Goal: Task Accomplishment & Management: Complete application form

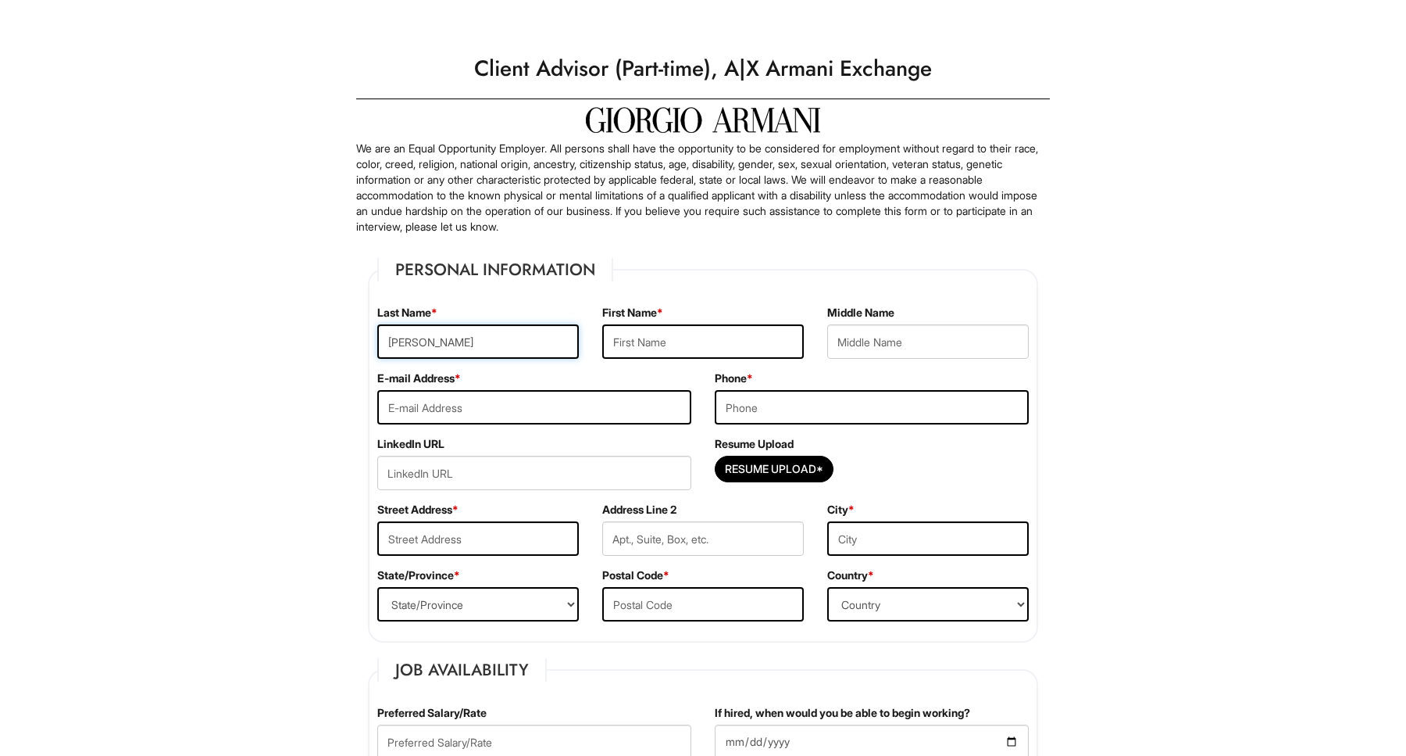
type input "[PERSON_NAME]"
type input "[EMAIL_ADDRESS][DOMAIN_NAME]"
type input "6316552726"
type input "[STREET_ADDRESS][US_STATE]"
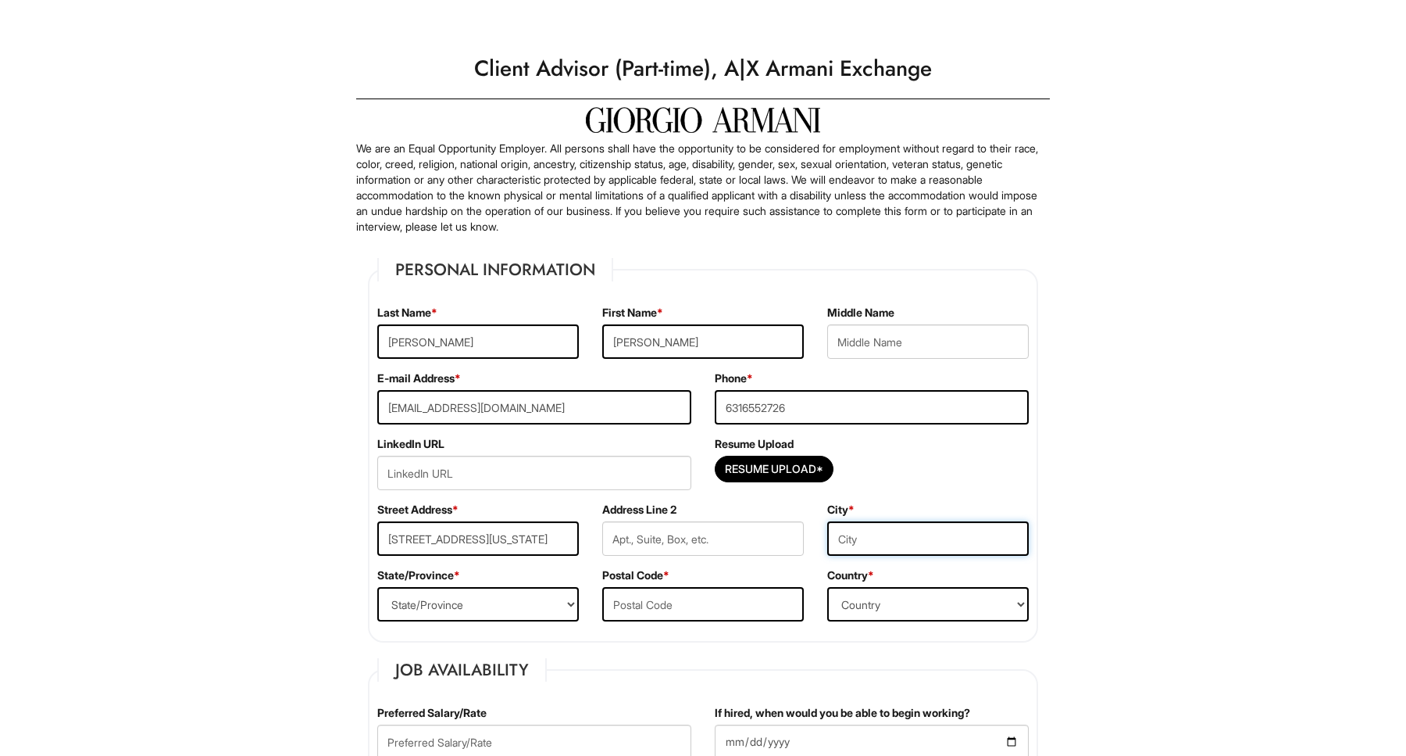
type input "[GEOGRAPHIC_DATA]"
select select "FL"
type input "33606"
type input "[PERSON_NAME]"
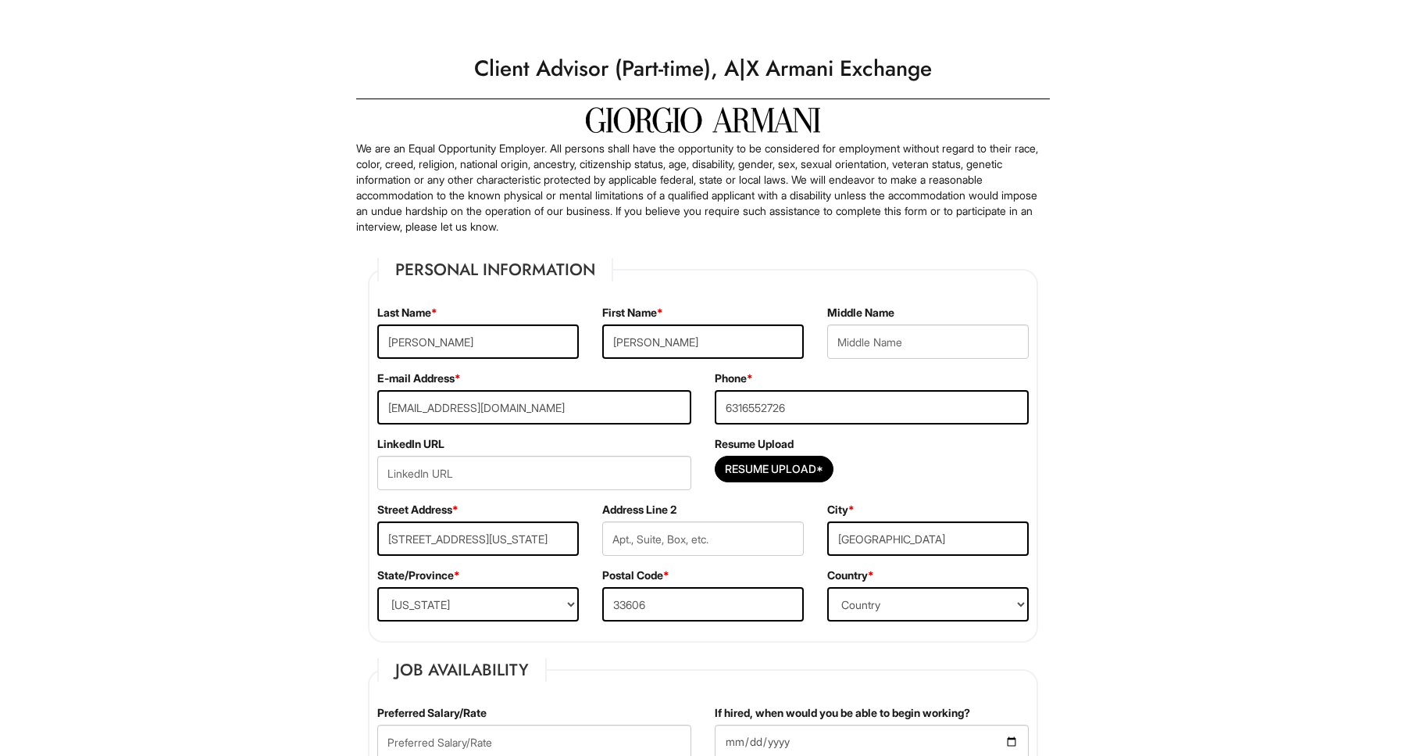
type input "[PERSON_NAME]"
type input "[EMAIL_ADDRESS][DOMAIN_NAME]"
type input "[PERSON_NAME]"
type input "[EMAIL_ADDRESS][DOMAIN_NAME]"
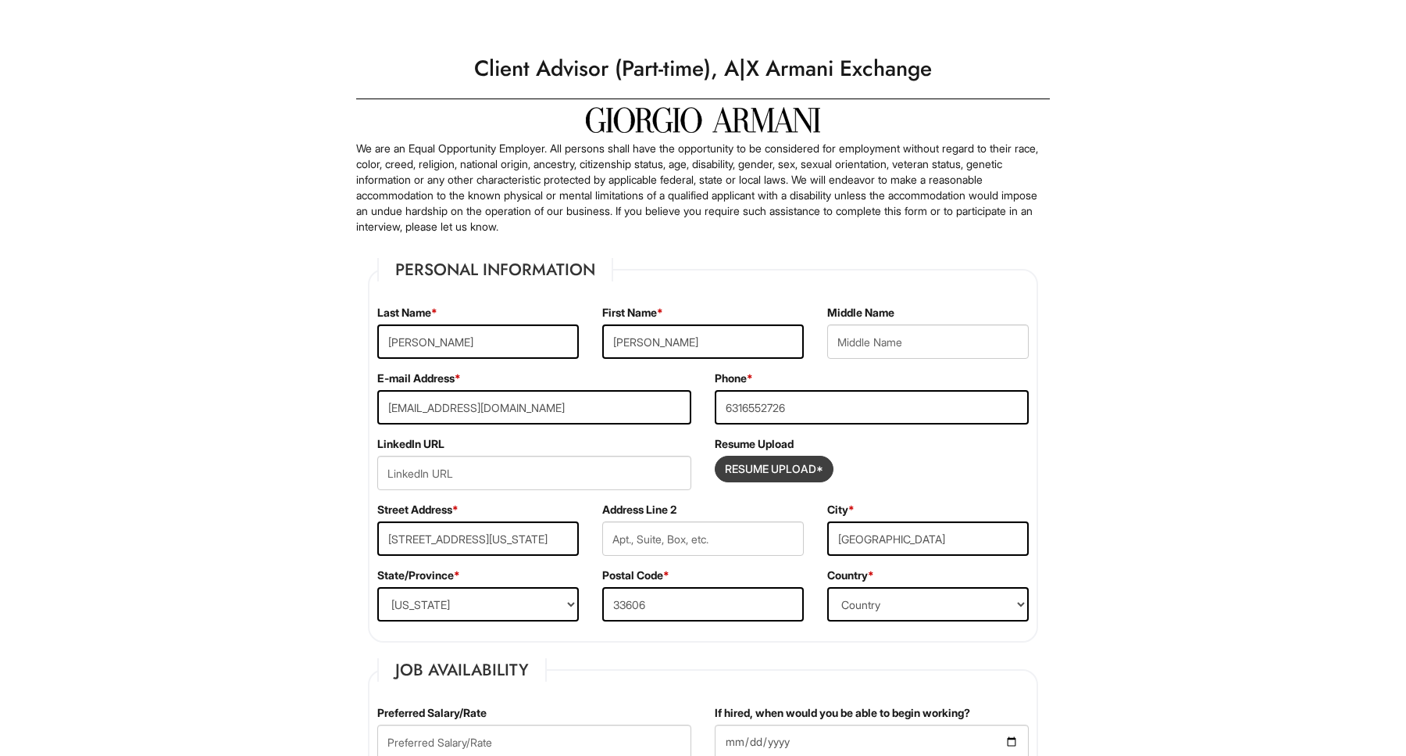
type input "6316552726"
click at [807, 466] on input "Resume Upload*" at bounding box center [774, 468] width 117 height 25
type input "C:\fakepath\[PERSON_NAME] Resume1 .docx"
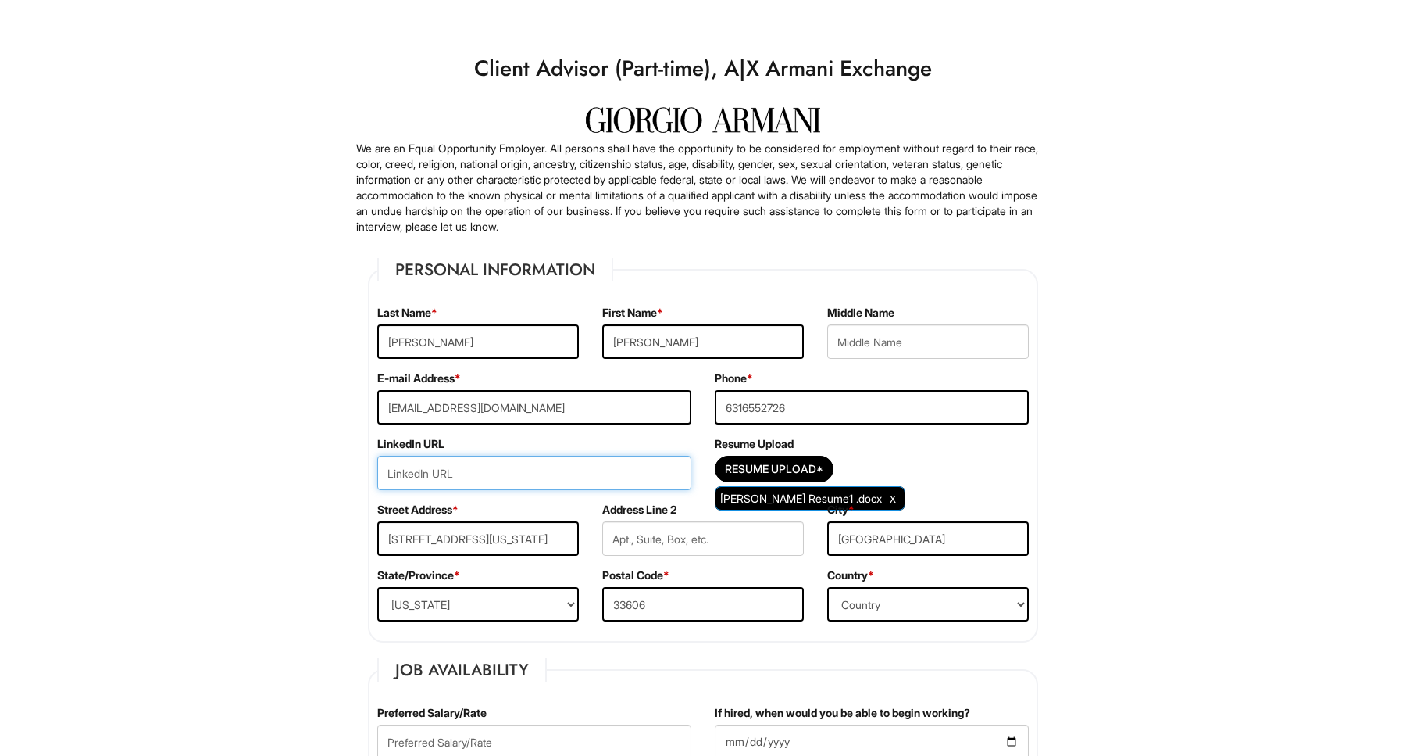
click at [436, 481] on input "url" at bounding box center [534, 473] width 314 height 34
paste input "[URL][DOMAIN_NAME]"
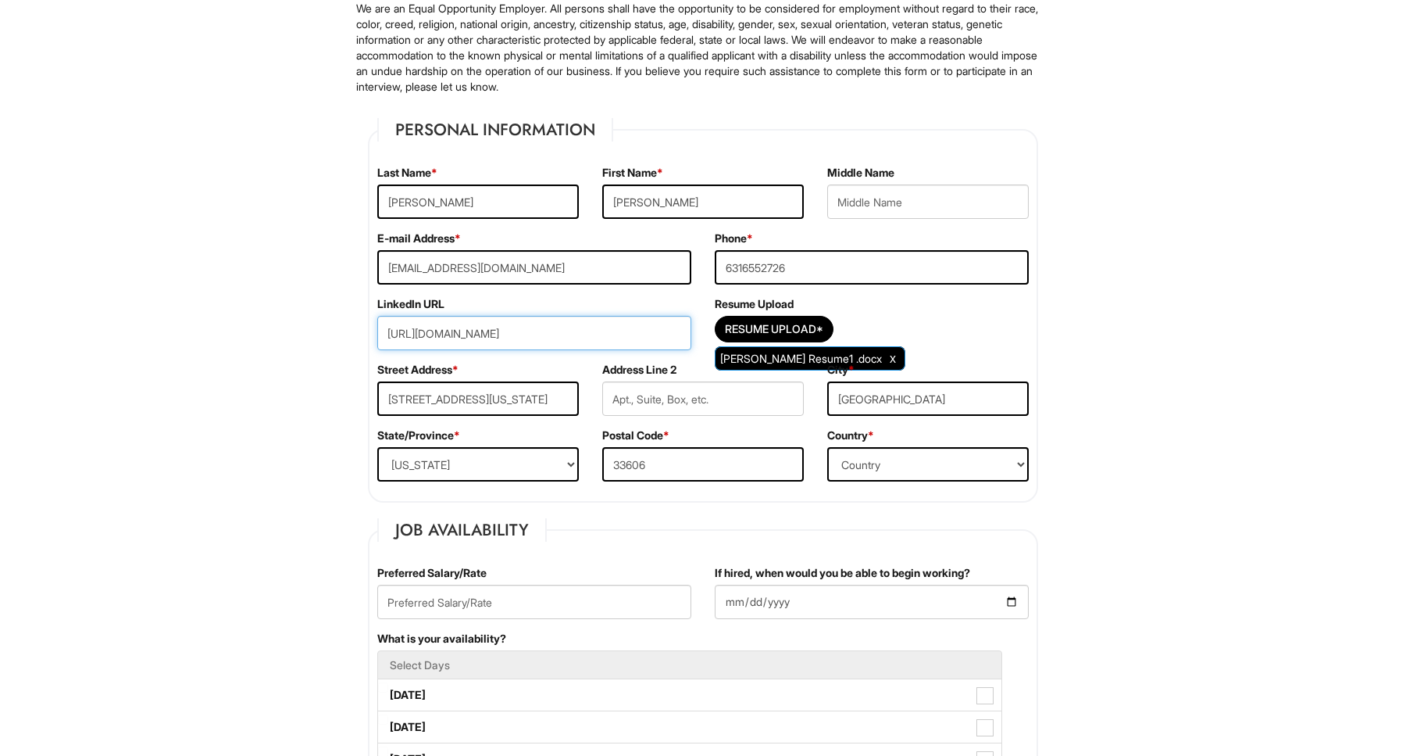
scroll to position [173, 0]
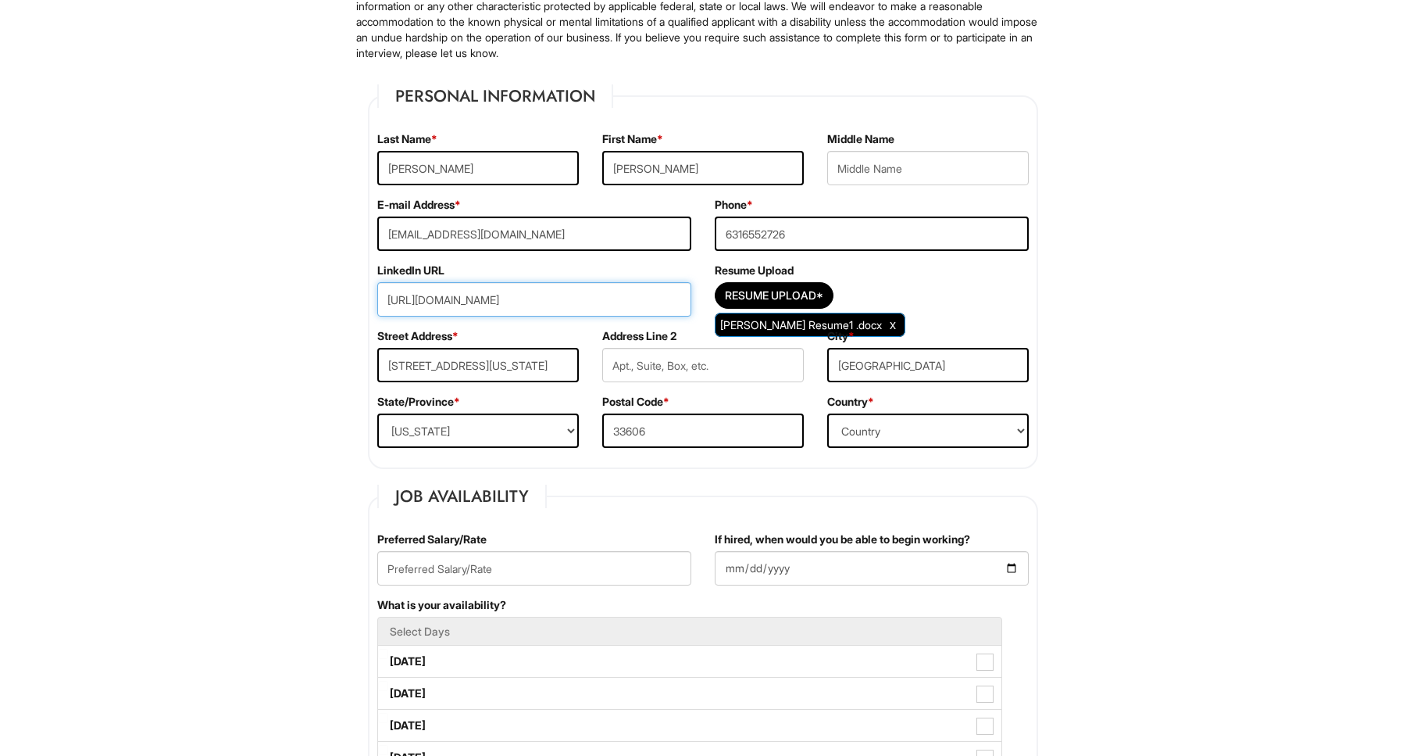
type input "[URL][DOMAIN_NAME]"
select select "[GEOGRAPHIC_DATA]"
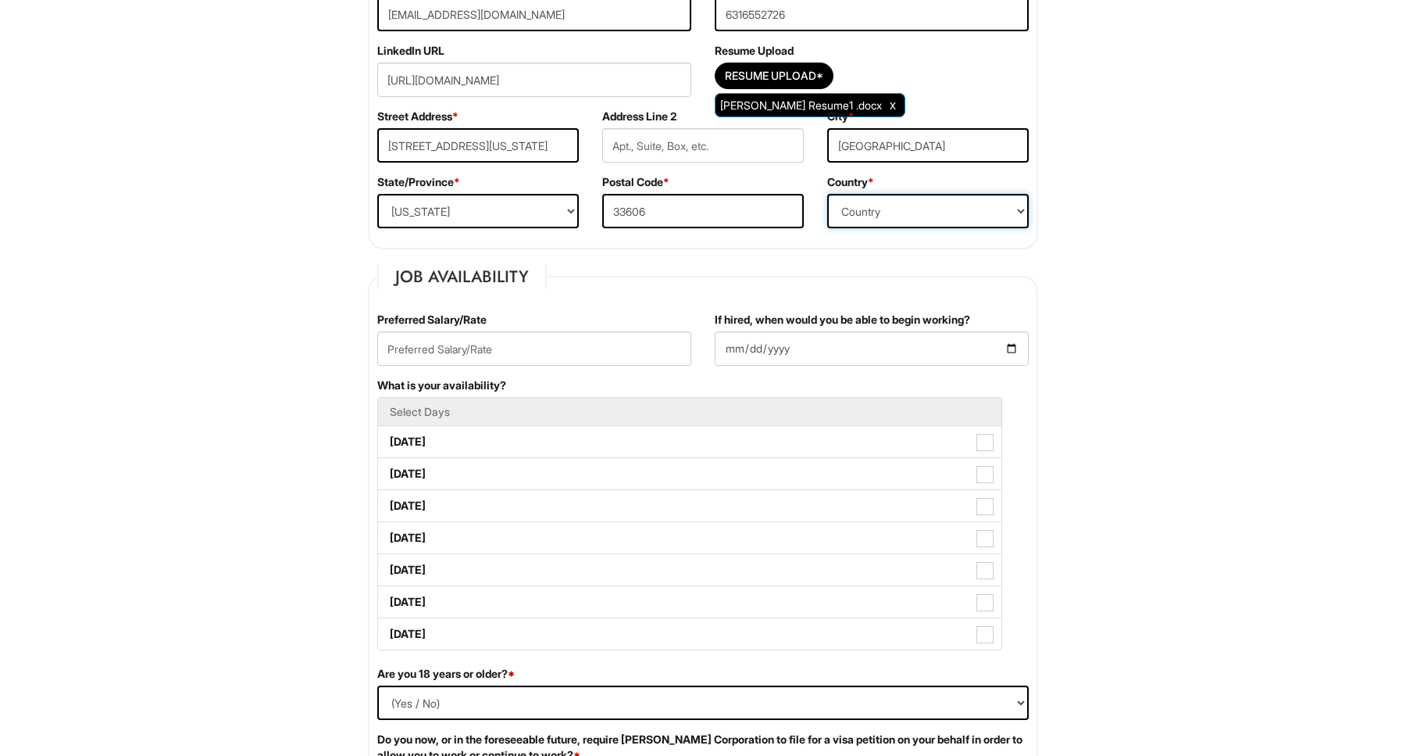
scroll to position [402, 0]
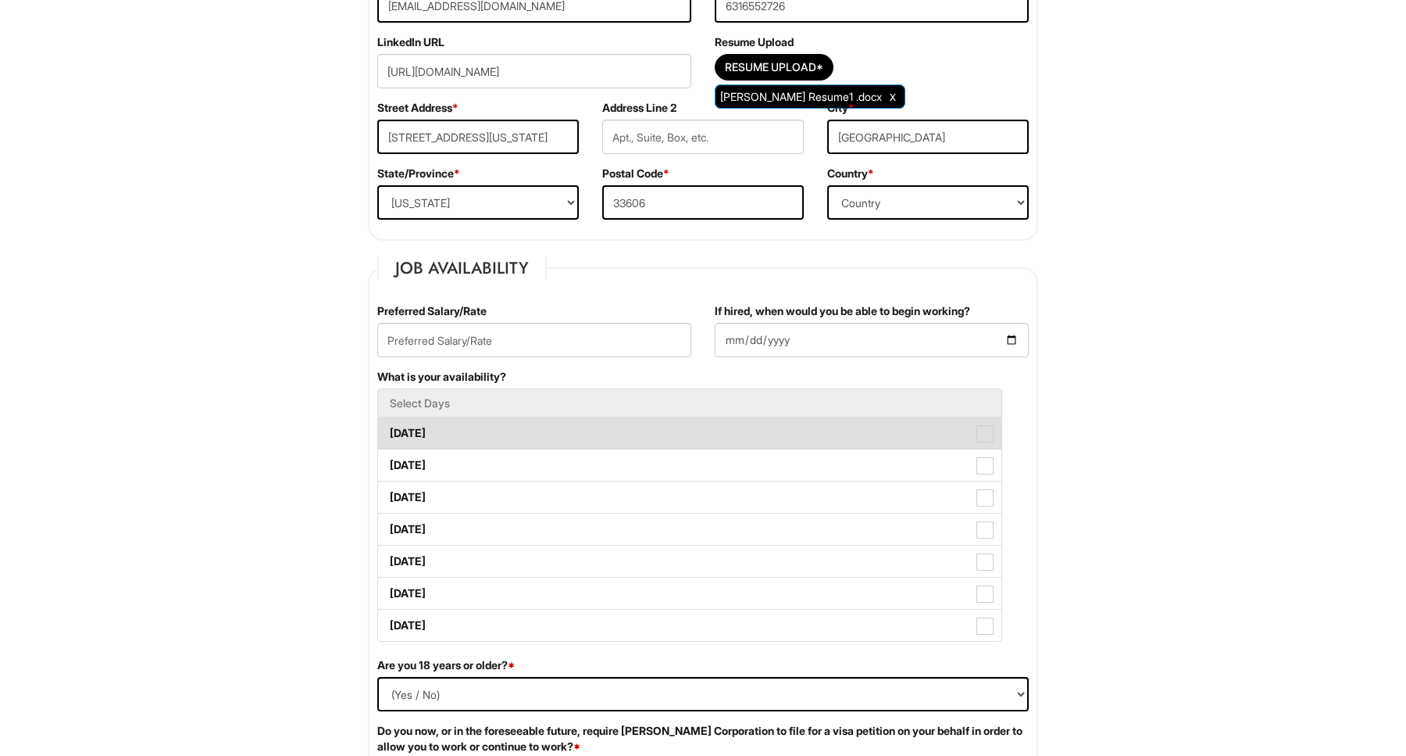
click at [487, 436] on label "[DATE]" at bounding box center [690, 432] width 624 height 31
click at [388, 431] on Available_Monday "[DATE]" at bounding box center [383, 425] width 10 height 10
checkbox Available_Monday "true"
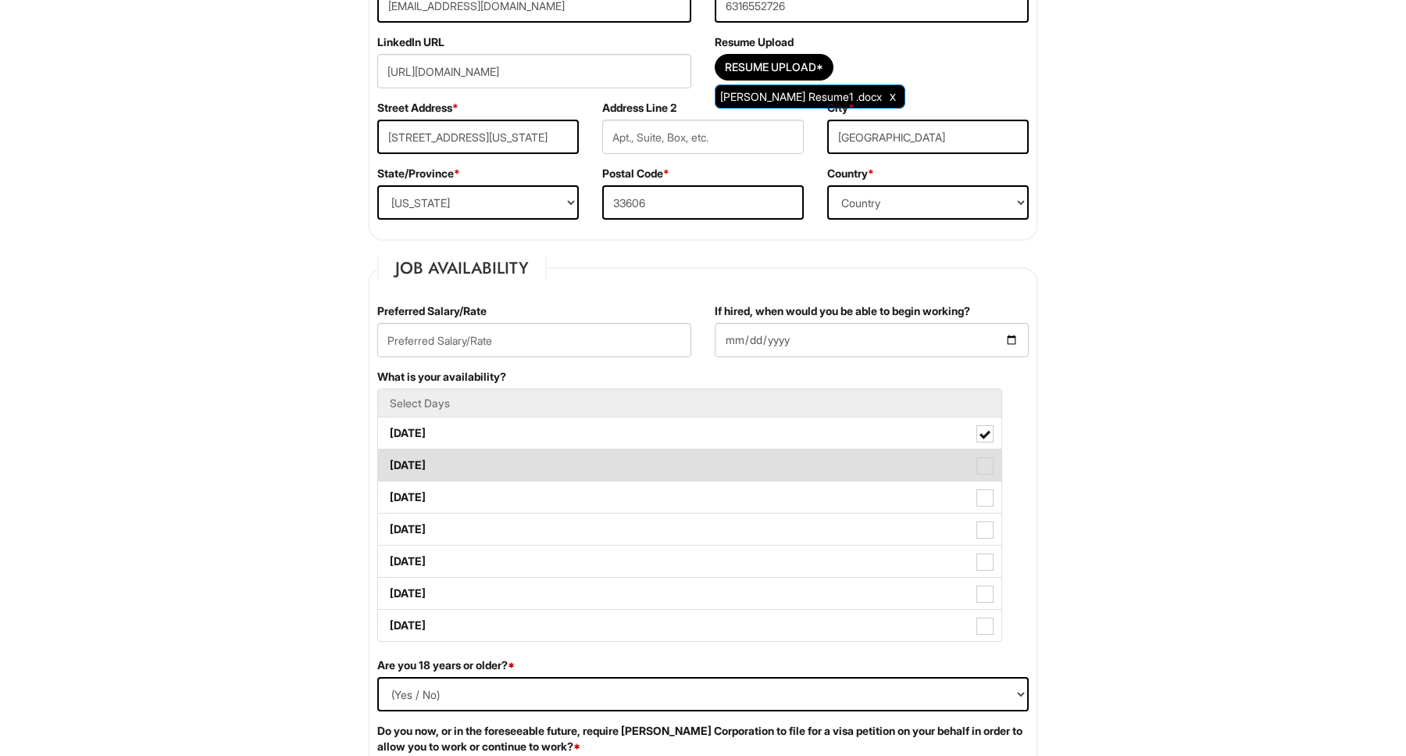
click at [481, 459] on label "[DATE]" at bounding box center [690, 464] width 624 height 31
click at [388, 459] on Available_Tuesday "[DATE]" at bounding box center [383, 457] width 10 height 10
checkbox Available_Tuesday "true"
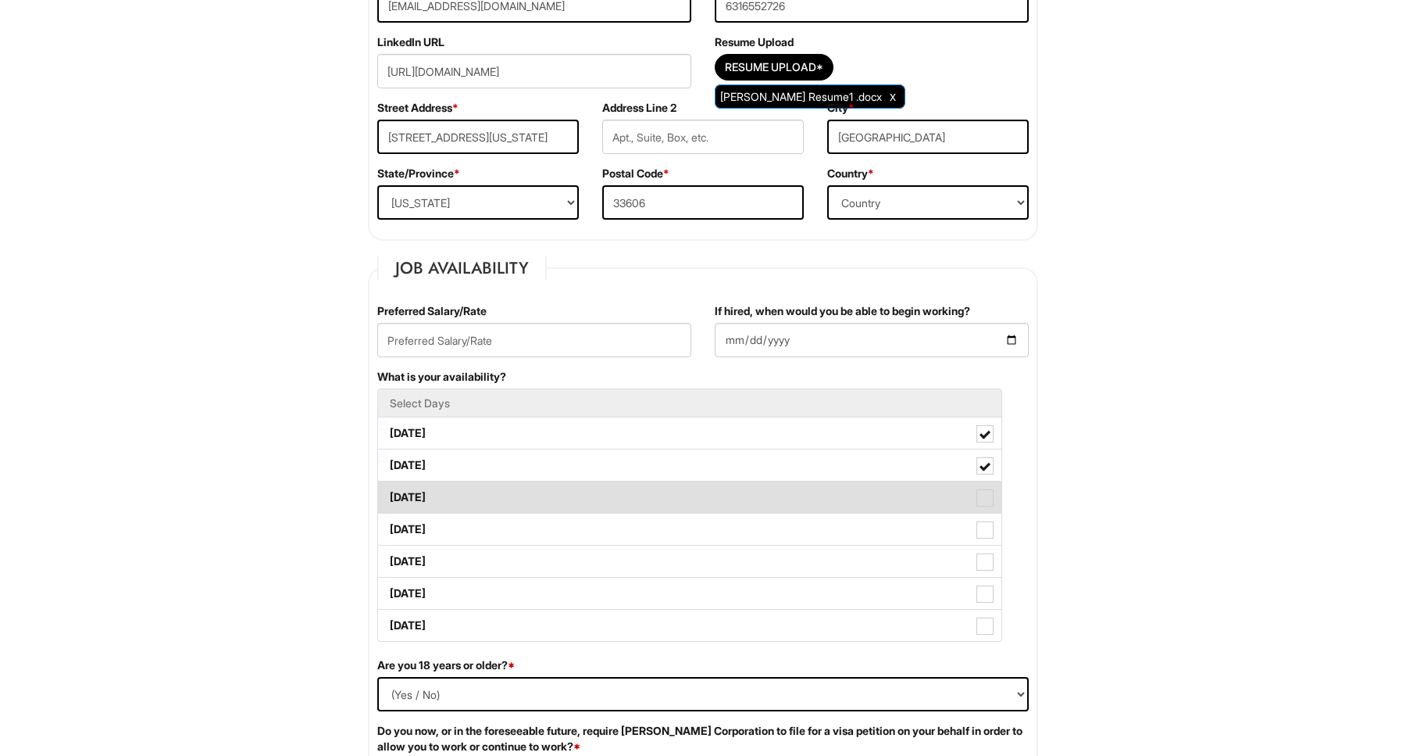
click at [480, 484] on label "[DATE]" at bounding box center [690, 496] width 624 height 31
click at [388, 484] on Available_Wednesday "[DATE]" at bounding box center [383, 489] width 10 height 10
checkbox Available_Wednesday "true"
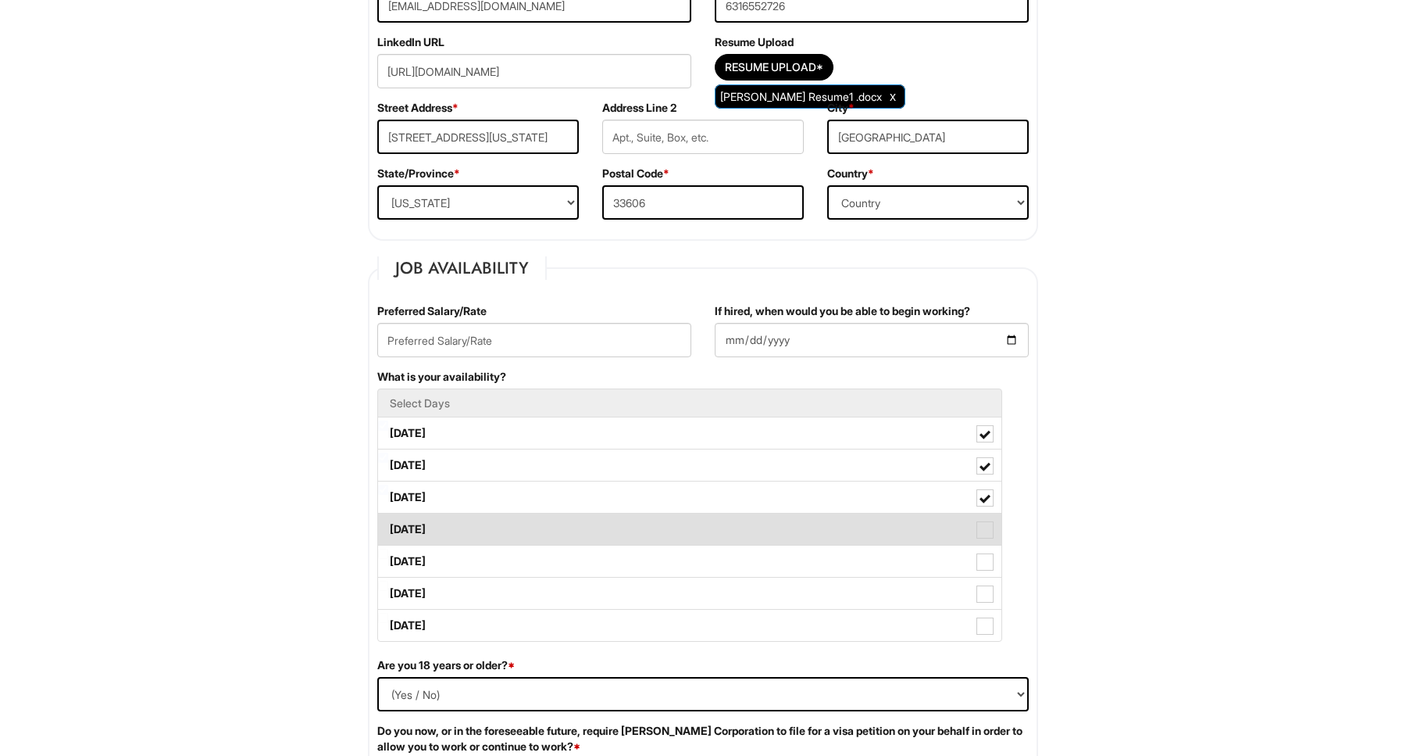
click at [477, 524] on label "[DATE]" at bounding box center [690, 528] width 624 height 31
click at [388, 524] on Available_Thursday "[DATE]" at bounding box center [383, 521] width 10 height 10
checkbox Available_Thursday "true"
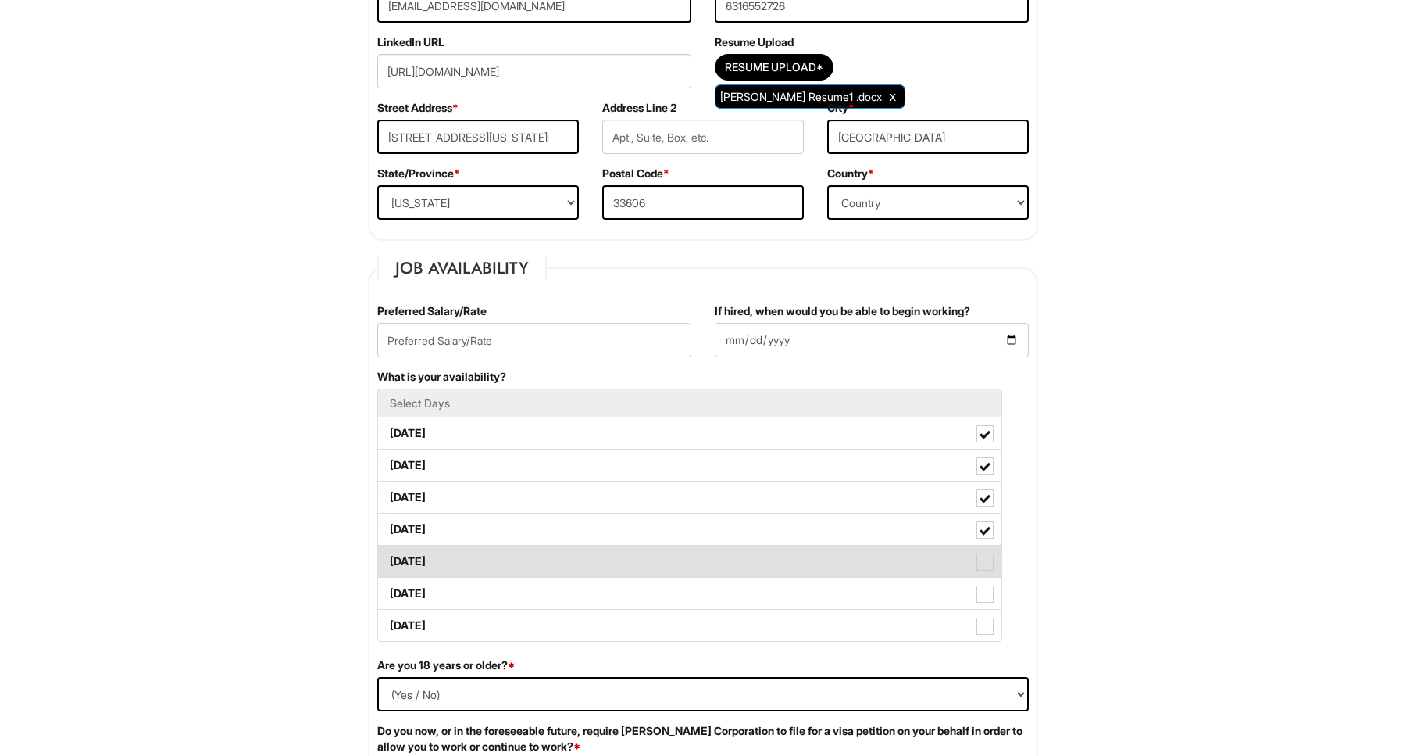
click at [470, 556] on label "[DATE]" at bounding box center [690, 560] width 624 height 31
click at [388, 556] on Available_Friday "[DATE]" at bounding box center [383, 554] width 10 height 10
checkbox Available_Friday "true"
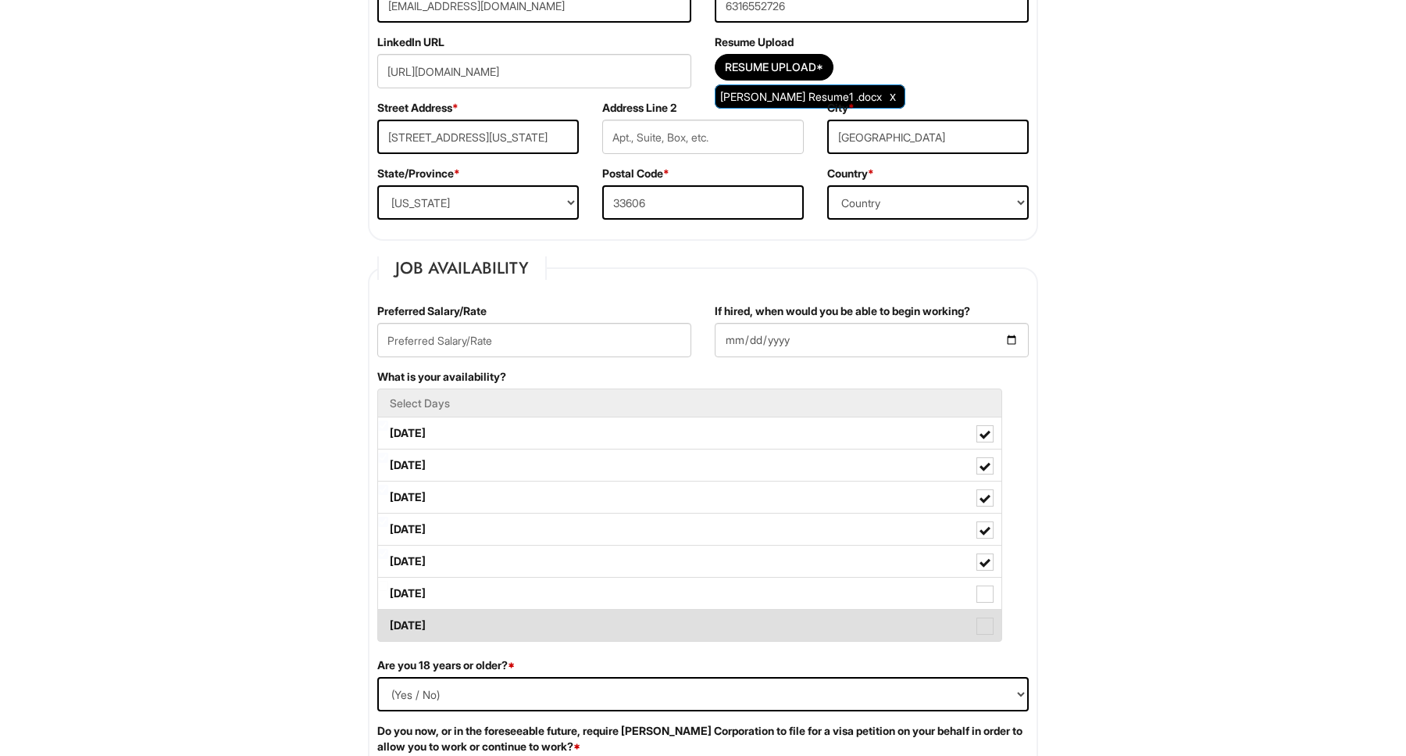
click at [463, 613] on label "[DATE]" at bounding box center [690, 624] width 624 height 31
click at [388, 613] on Available_Sunday "[DATE]" at bounding box center [383, 618] width 10 height 10
checkbox Available_Sunday "true"
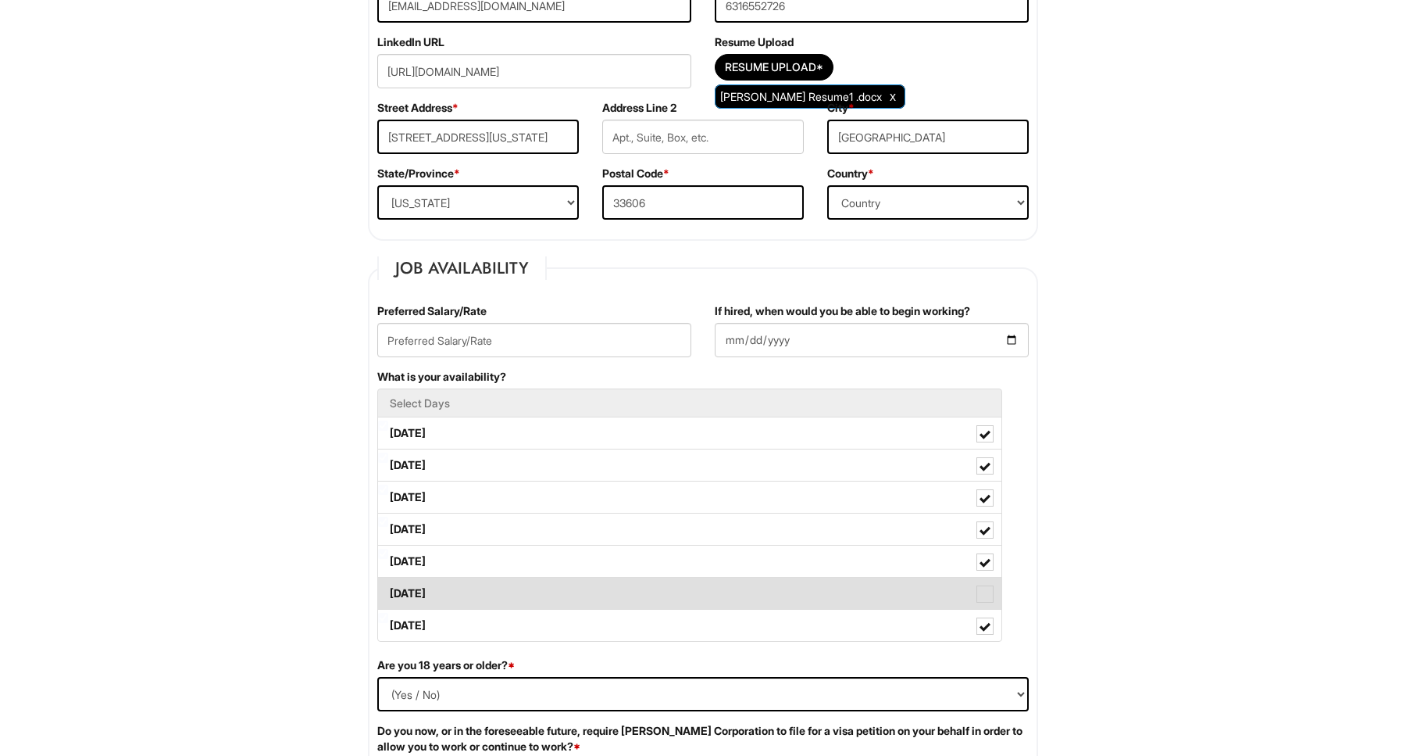
click at [465, 598] on label "[DATE]" at bounding box center [690, 592] width 624 height 31
click at [388, 591] on Available_Saturday "[DATE]" at bounding box center [383, 586] width 10 height 10
checkbox Available_Saturday "true"
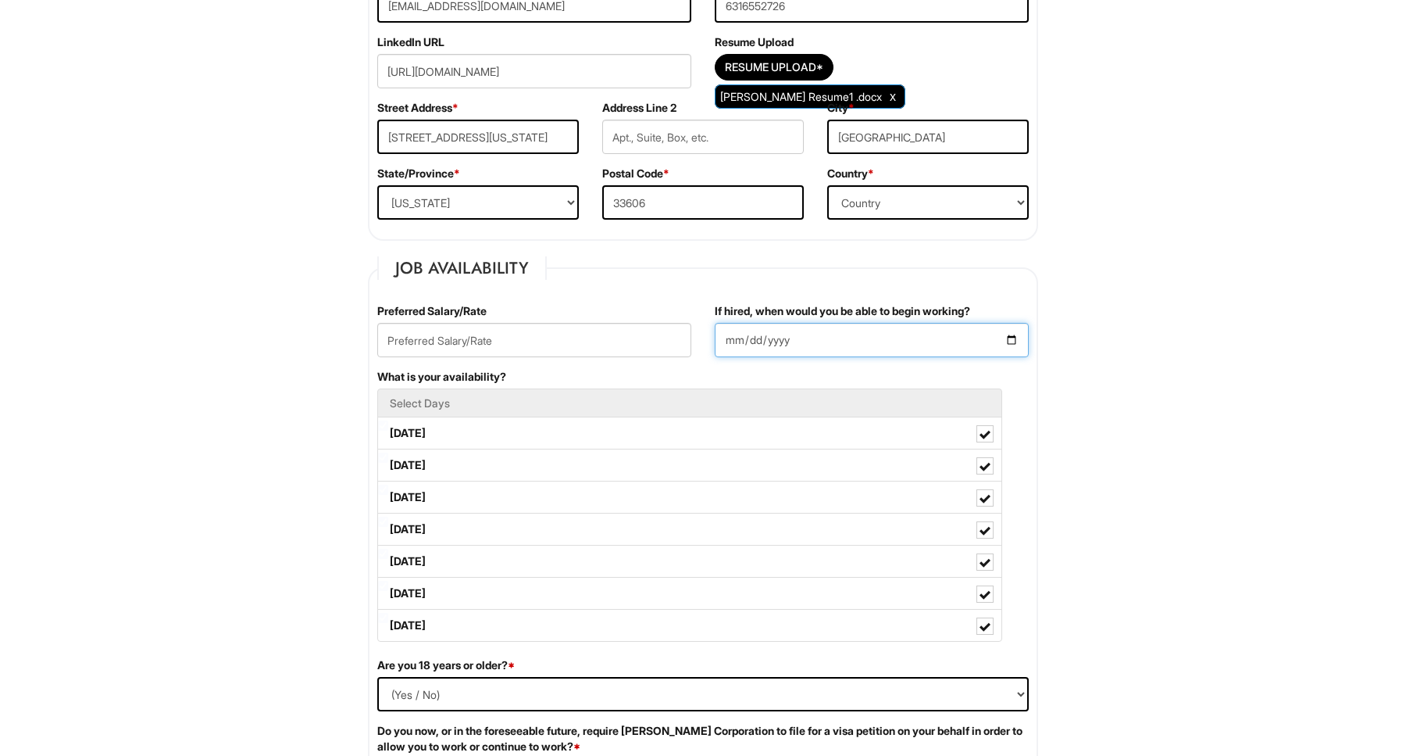
click at [736, 336] on input "If hired, when would you be able to begin working?" at bounding box center [872, 340] width 314 height 34
type input "[DATE]"
click at [970, 341] on input "[DATE]" at bounding box center [872, 340] width 314 height 34
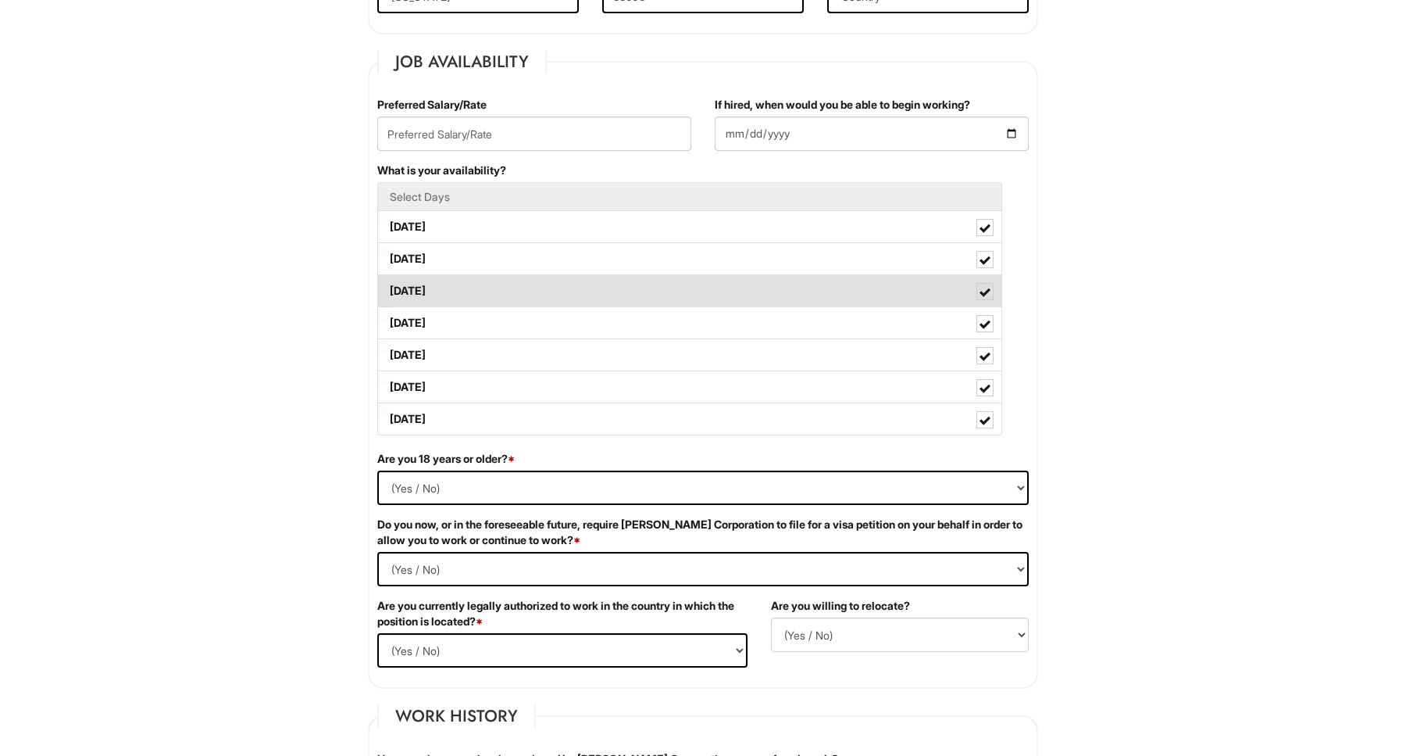
scroll to position [609, 0]
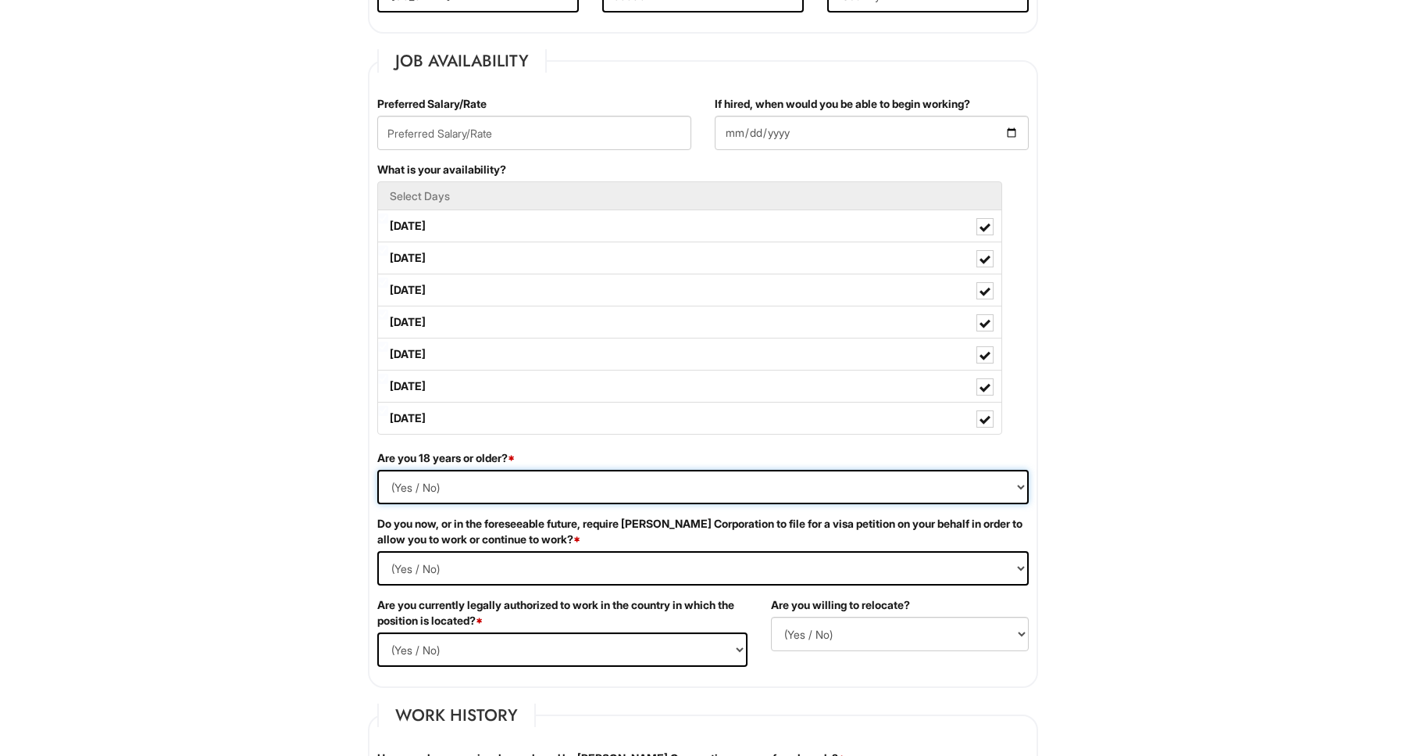
select select "Yes"
select Required "No"
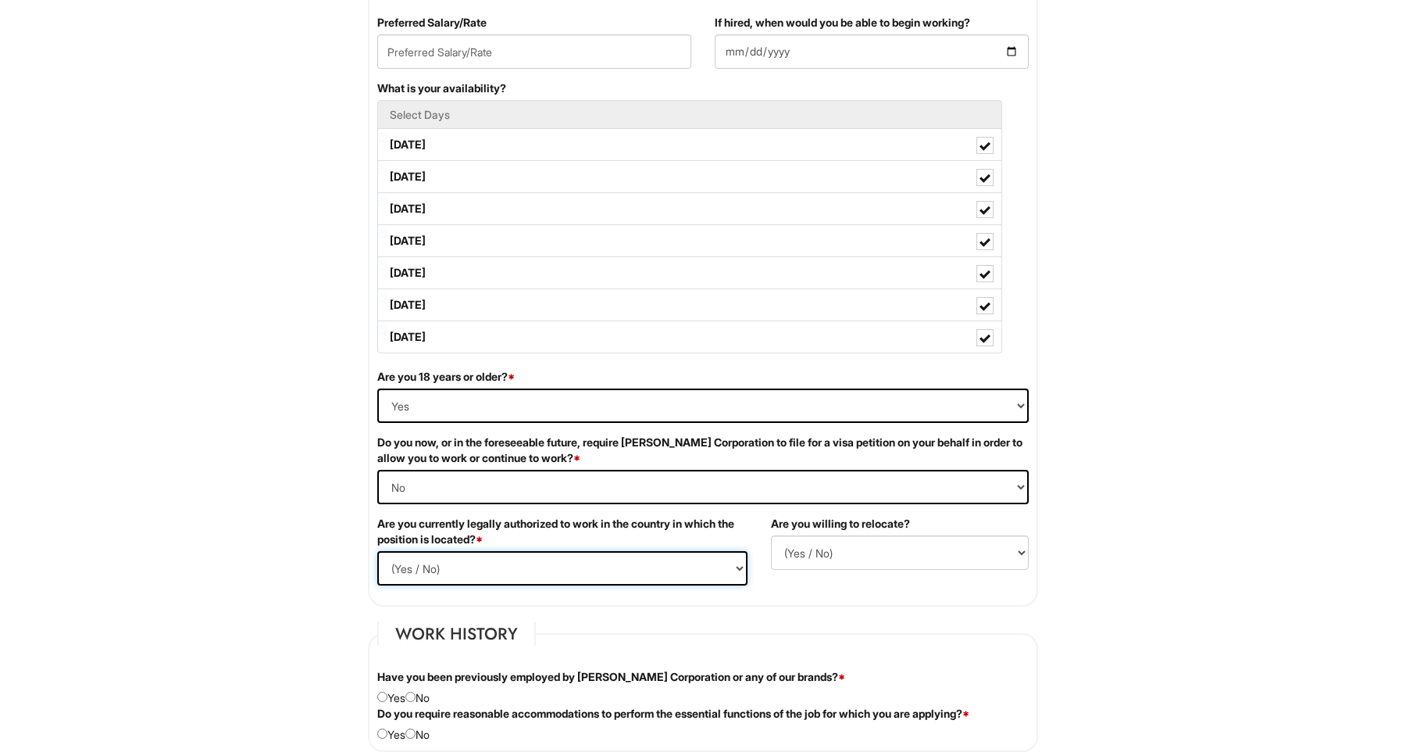
select select "Yes"
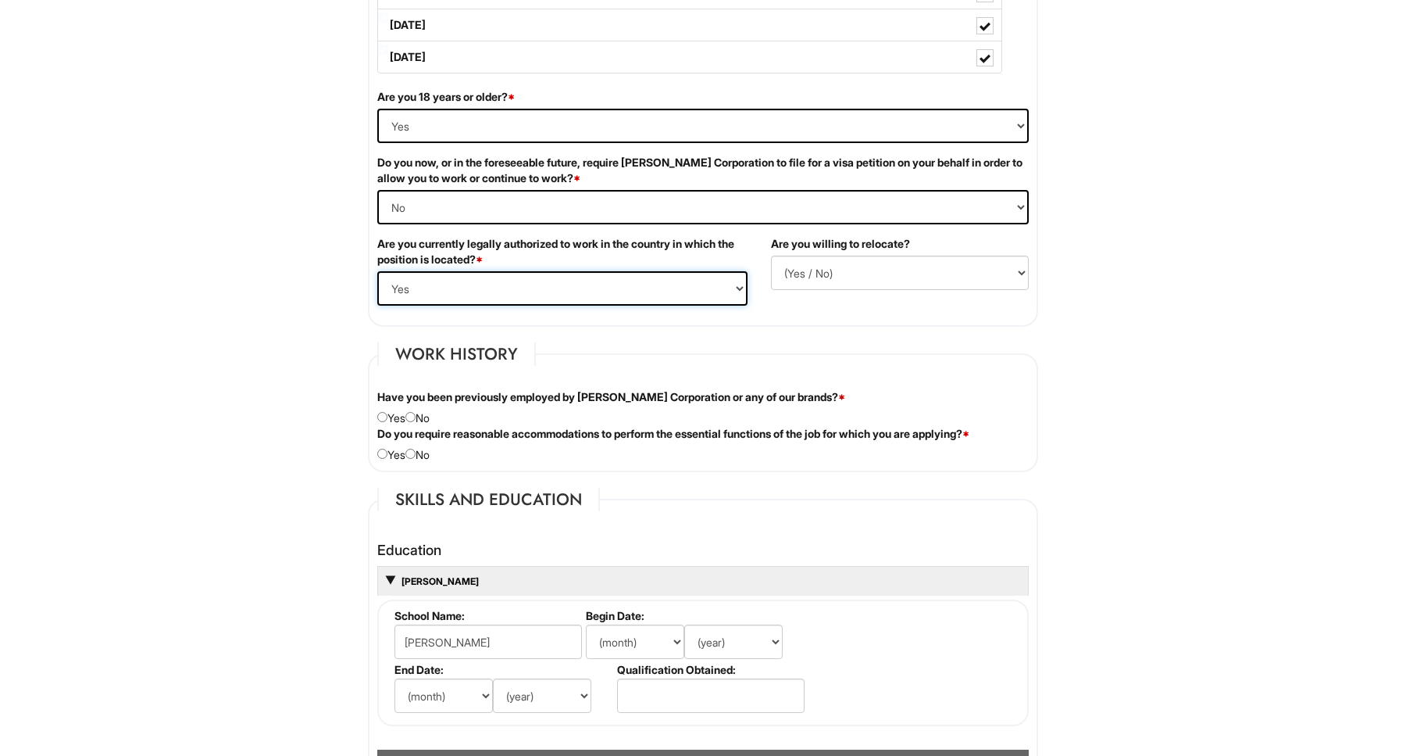
scroll to position [985, 0]
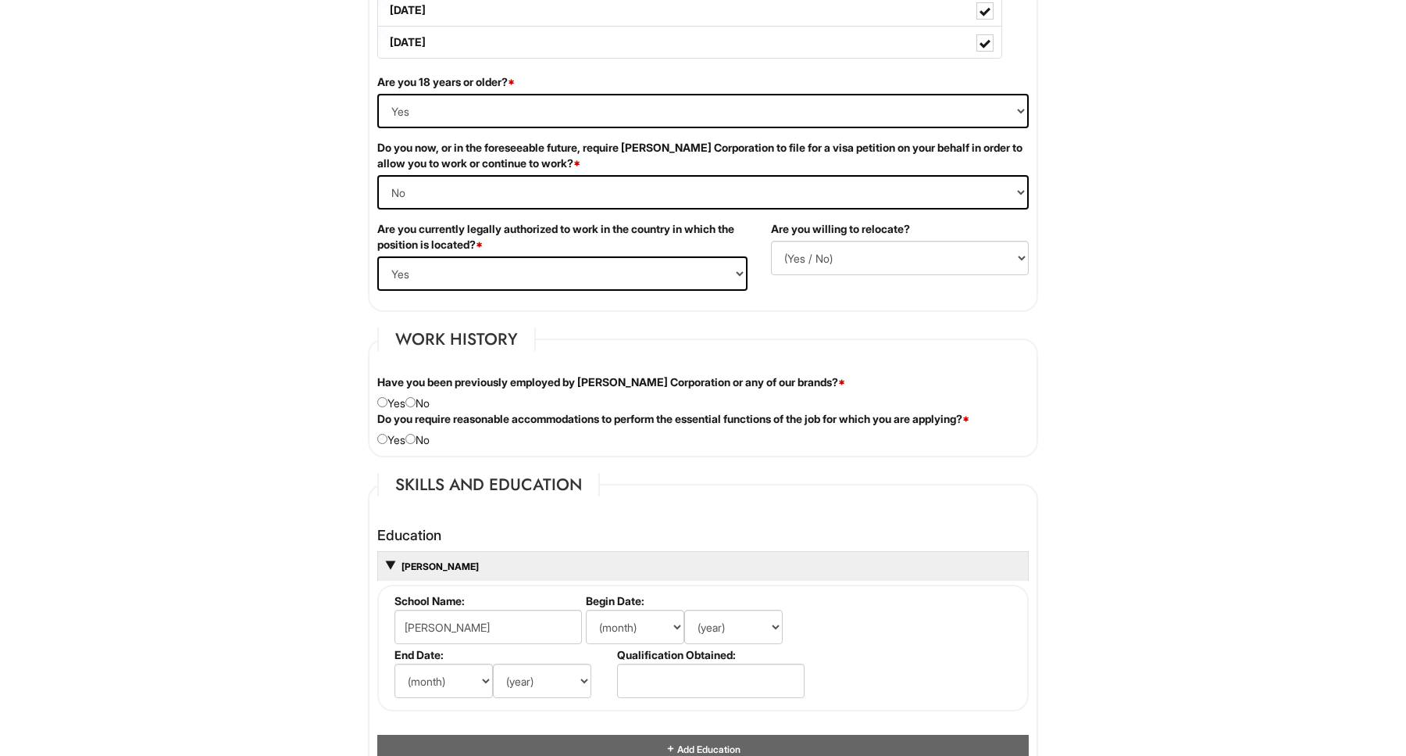
click at [425, 406] on div "Have you been previously employed by [PERSON_NAME] Corporation or any of our br…" at bounding box center [703, 392] width 675 height 37
click at [416, 402] on input "radio" at bounding box center [411, 402] width 10 height 10
radio input "true"
click at [418, 425] on div "Do you require reasonable accommodations to perform the essential functions of …" at bounding box center [703, 429] width 675 height 37
click at [416, 434] on input "radio" at bounding box center [411, 439] width 10 height 10
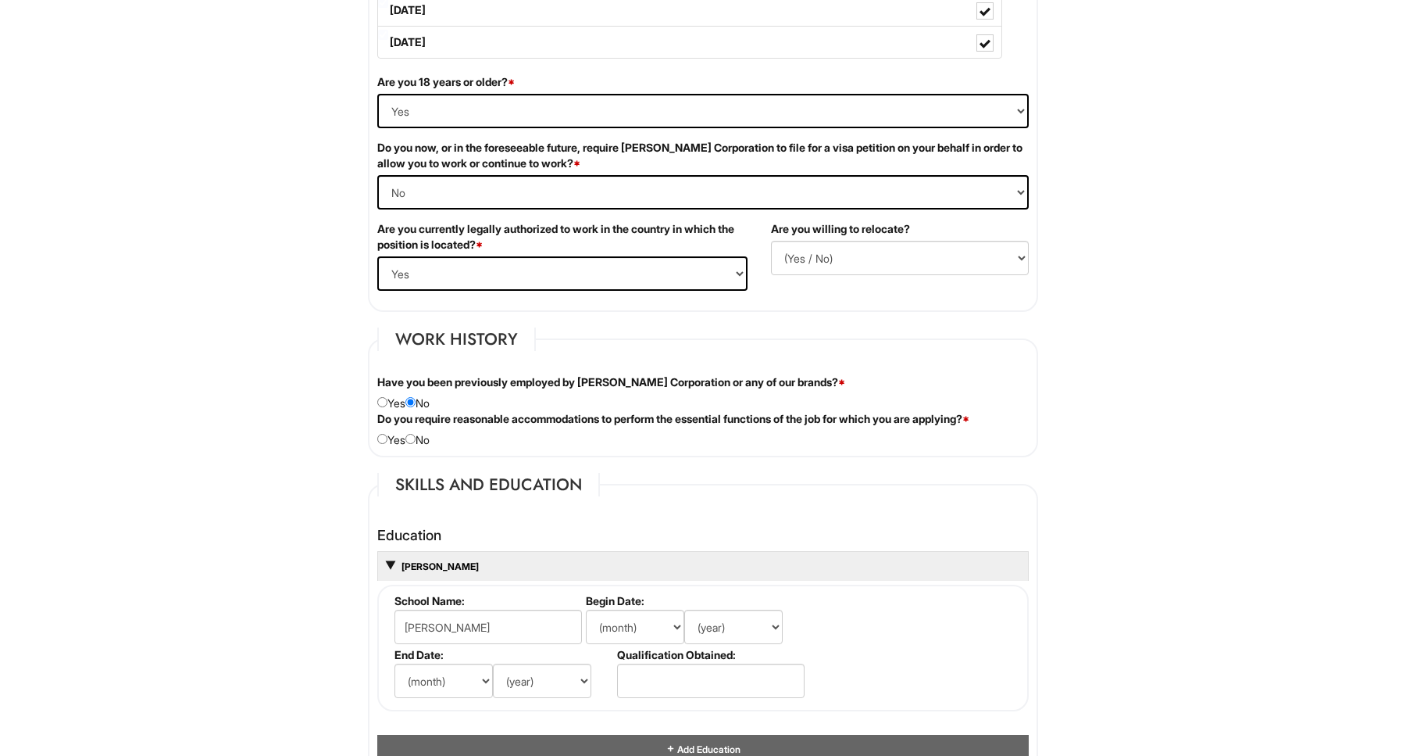
radio input "true"
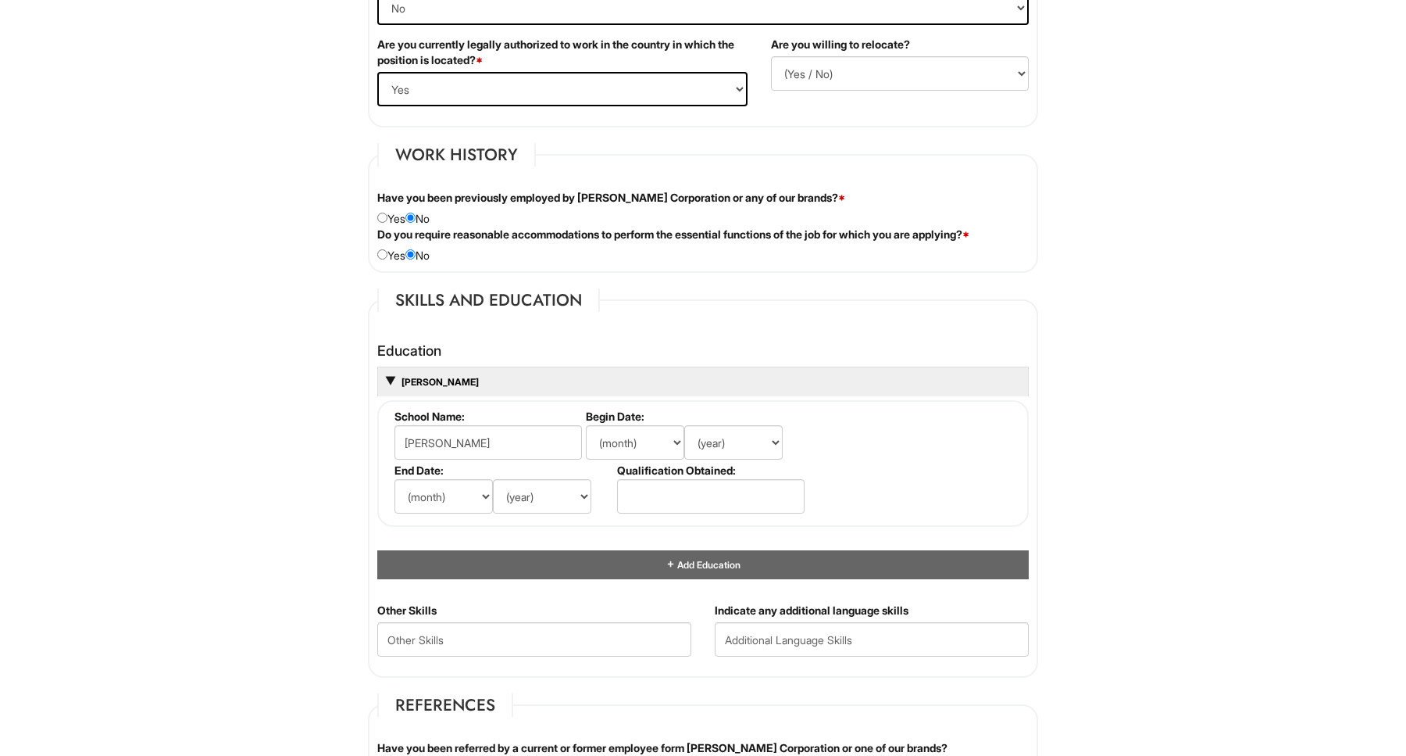
scroll to position [1193, 0]
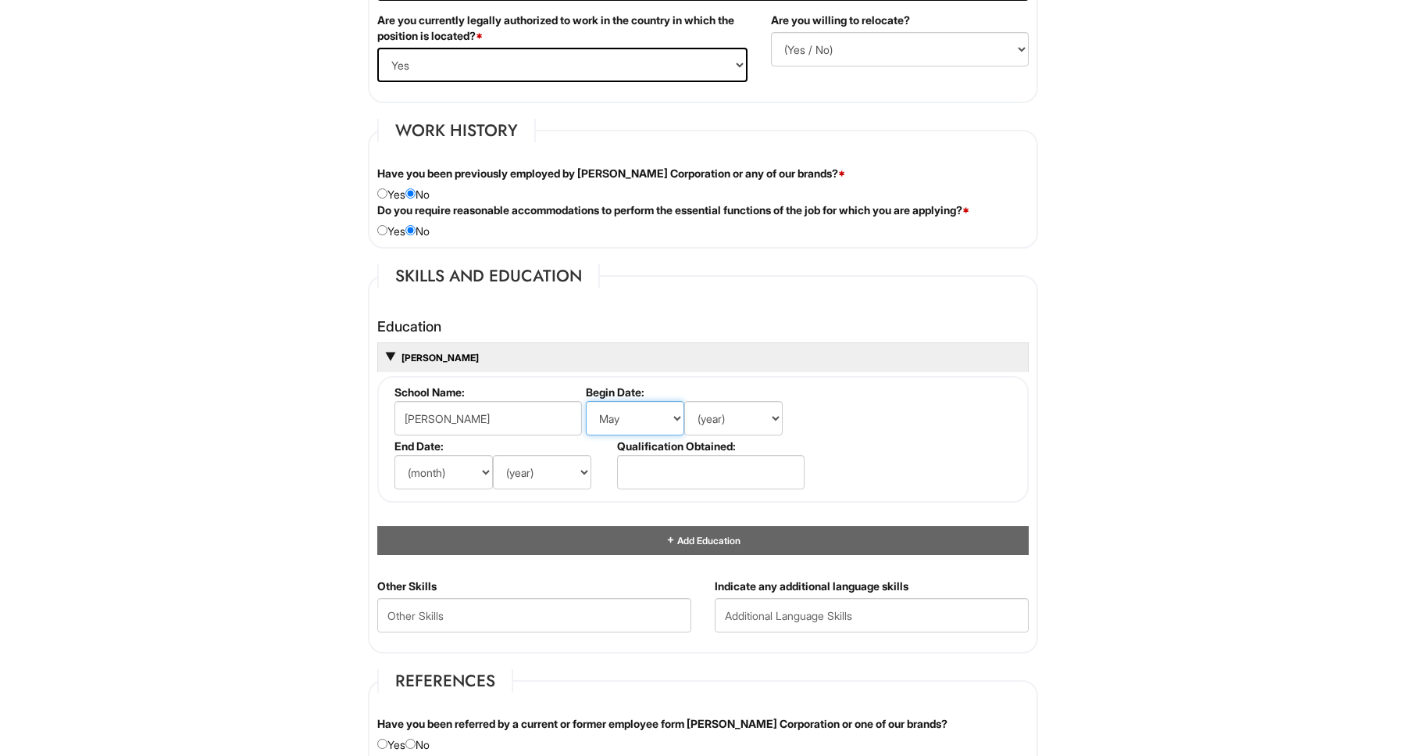
select select "8"
select select "2025"
select select "2028"
select select "5"
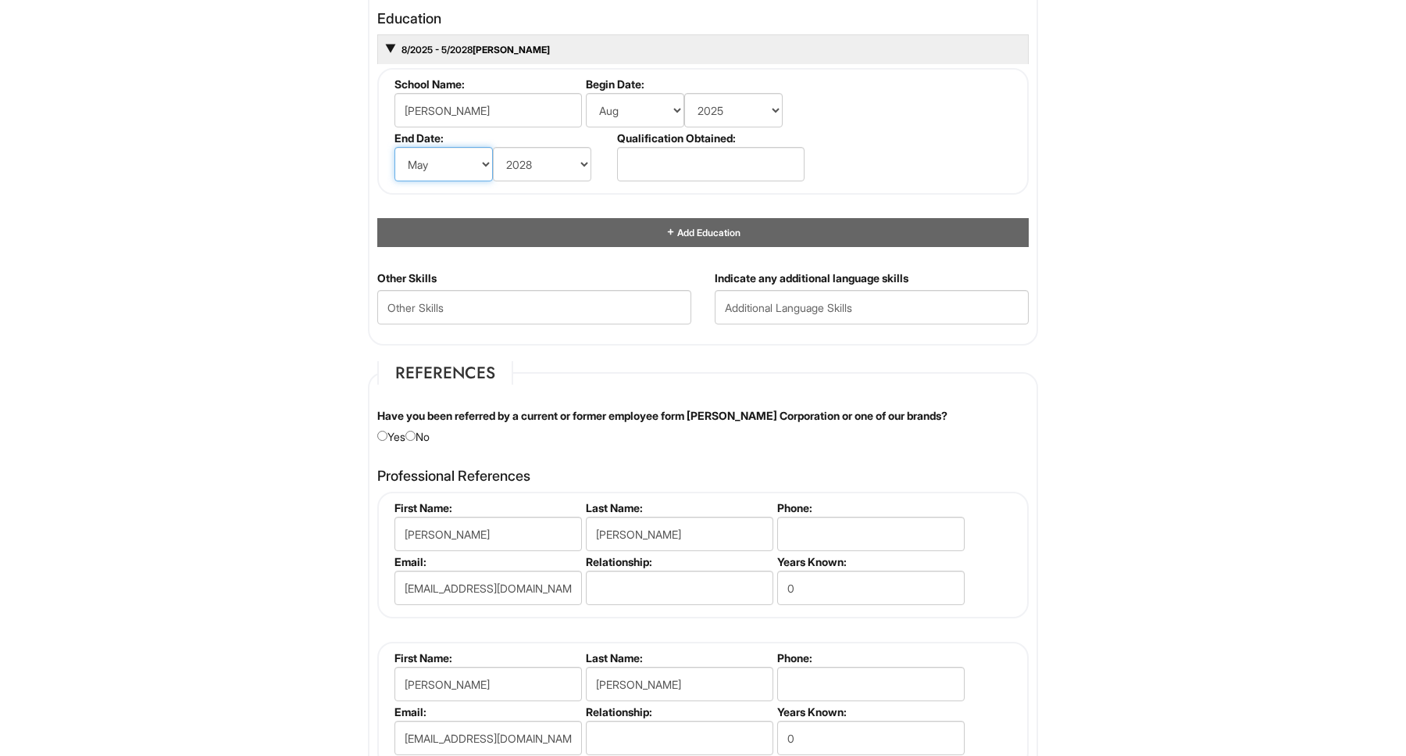
scroll to position [1514, 0]
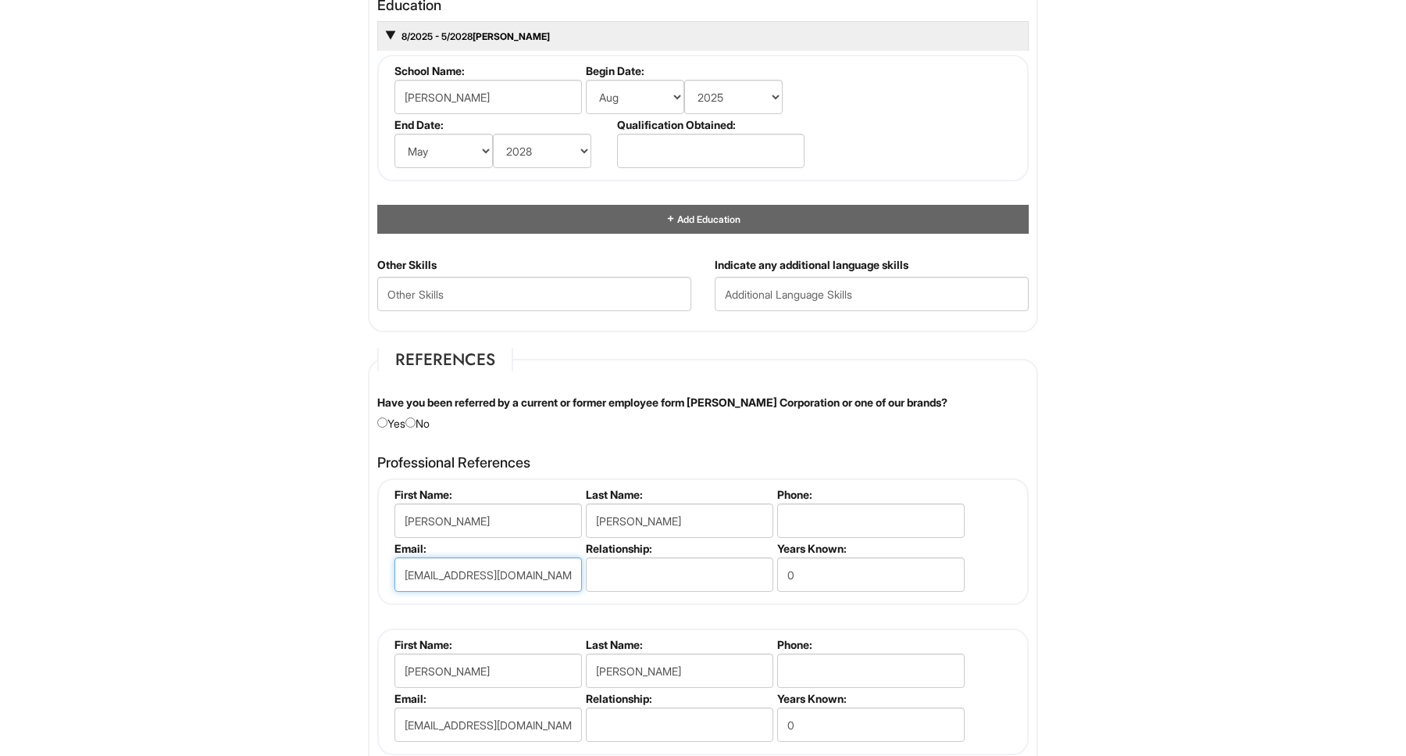
drag, startPoint x: 560, startPoint y: 565, endPoint x: 398, endPoint y: 564, distance: 161.7
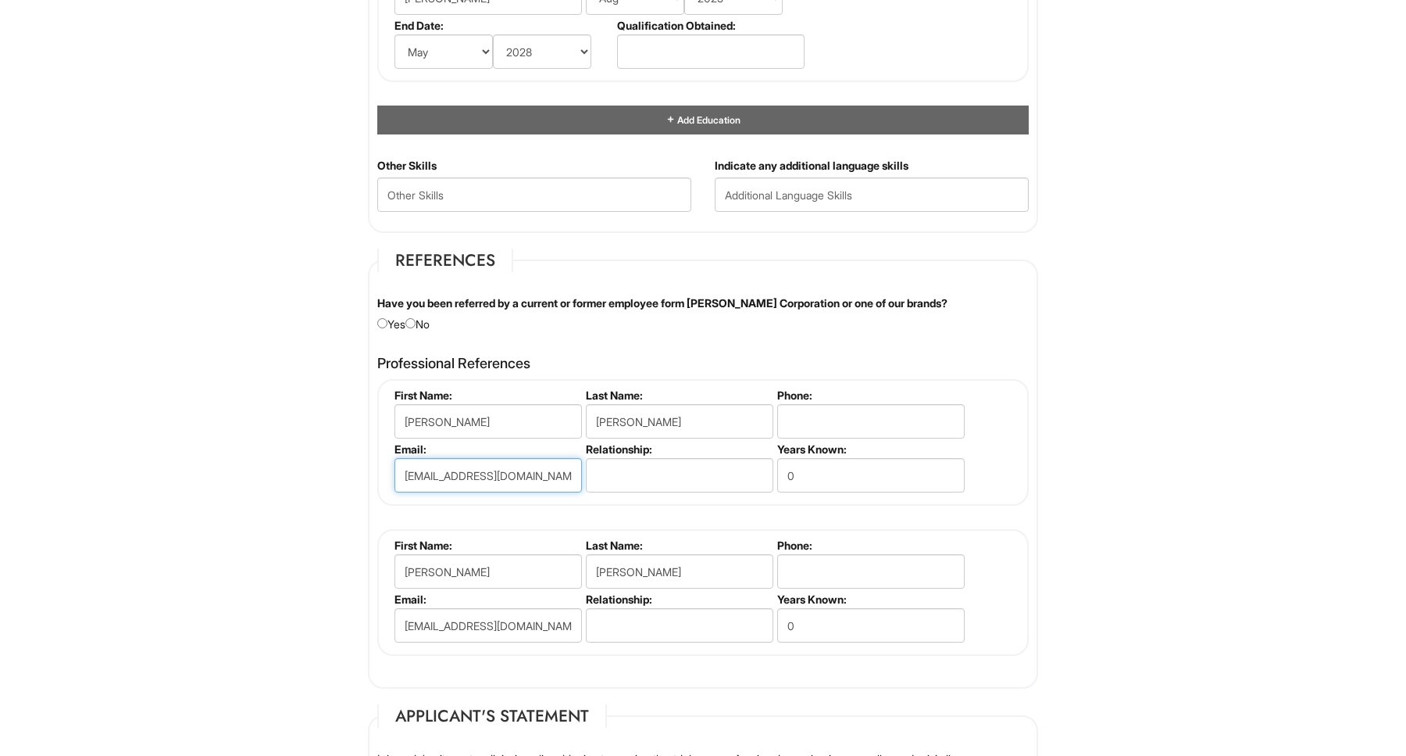
scroll to position [1623, 0]
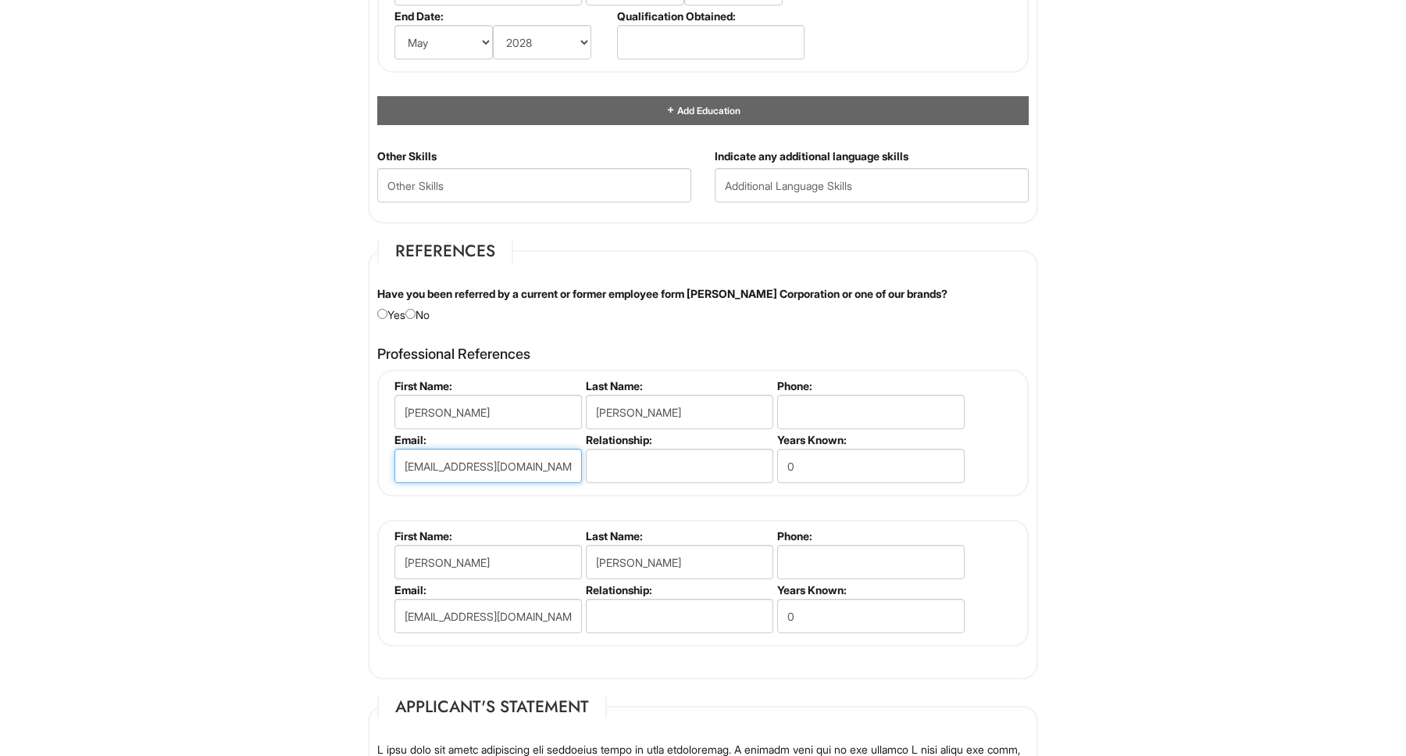
drag, startPoint x: 549, startPoint y: 457, endPoint x: 390, endPoint y: 457, distance: 158.6
click at [390, 457] on fieldset "First Name: [PERSON_NAME] Last Name: [PERSON_NAME] Phone: Email: [EMAIL_ADDRESS…" at bounding box center [703, 433] width 652 height 127
type input "[EMAIL_ADDRESS][DOMAIN_NAME]"
drag, startPoint x: 524, startPoint y: 608, endPoint x: 359, endPoint y: 609, distance: 164.9
paste input "[EMAIL_ADDRESS]"
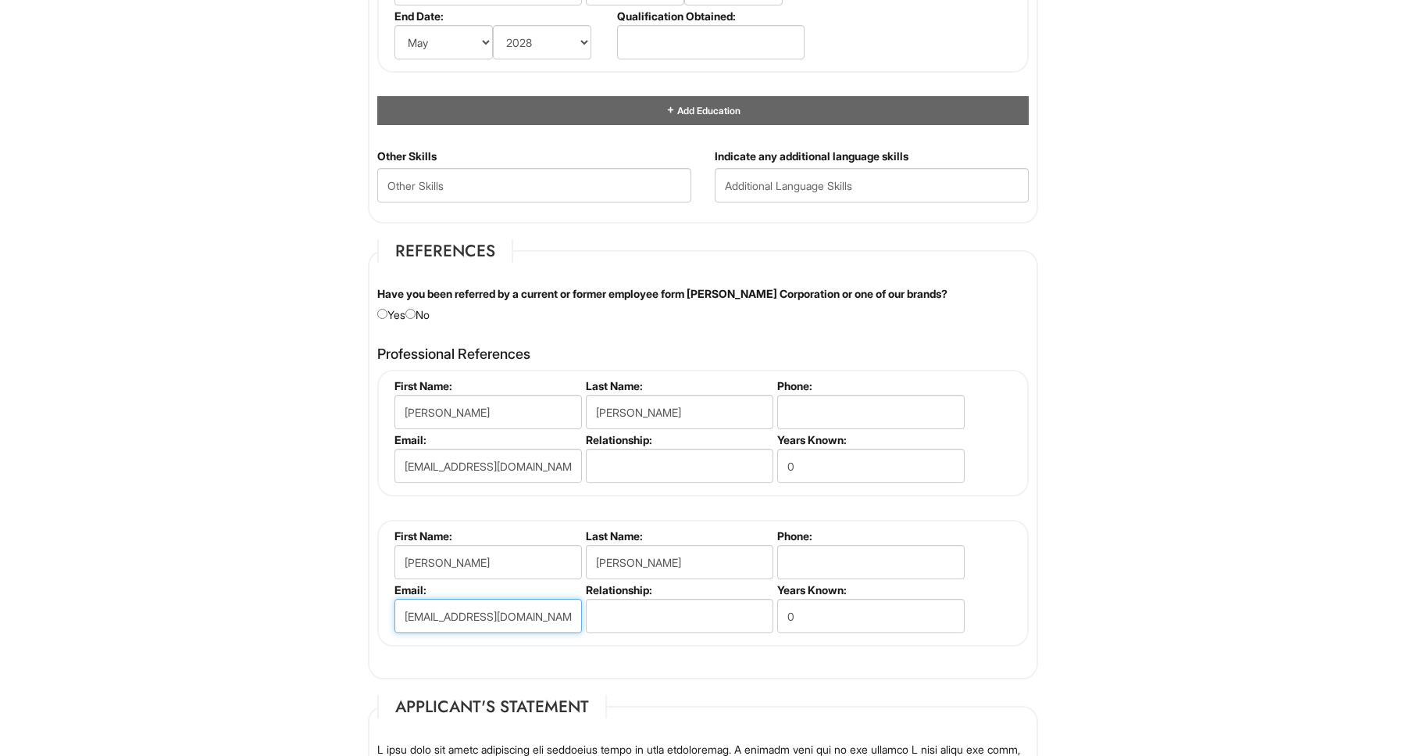
type input "[EMAIL_ADDRESS][DOMAIN_NAME]"
drag, startPoint x: 650, startPoint y: 405, endPoint x: 570, endPoint y: 405, distance: 80.5
type input "Retegui"
click at [667, 529] on label "Last Name:" at bounding box center [678, 535] width 185 height 13
click at [434, 311] on div "Have you been referred by a current or former employee form [PERSON_NAME] Corpo…" at bounding box center [703, 304] width 675 height 37
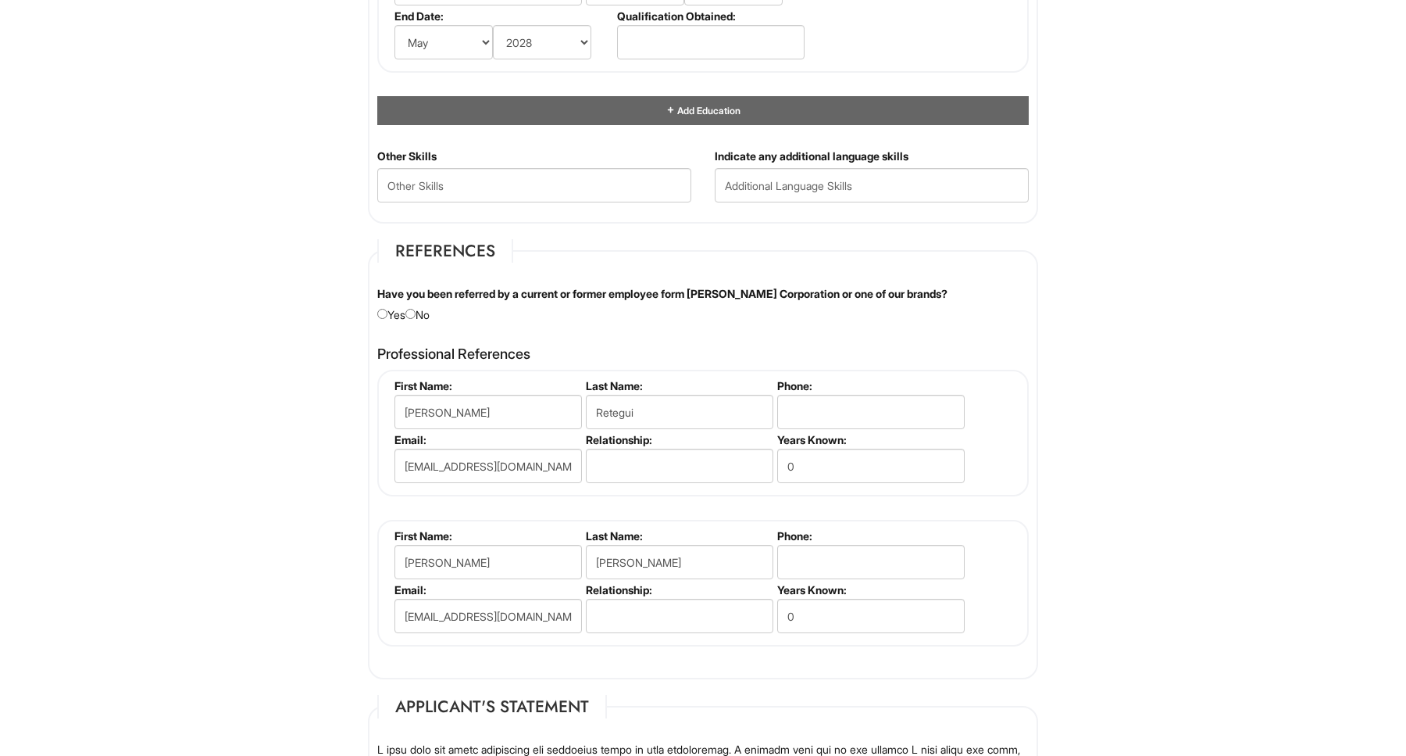
click at [416, 309] on input "radio" at bounding box center [411, 314] width 10 height 10
radio input "true"
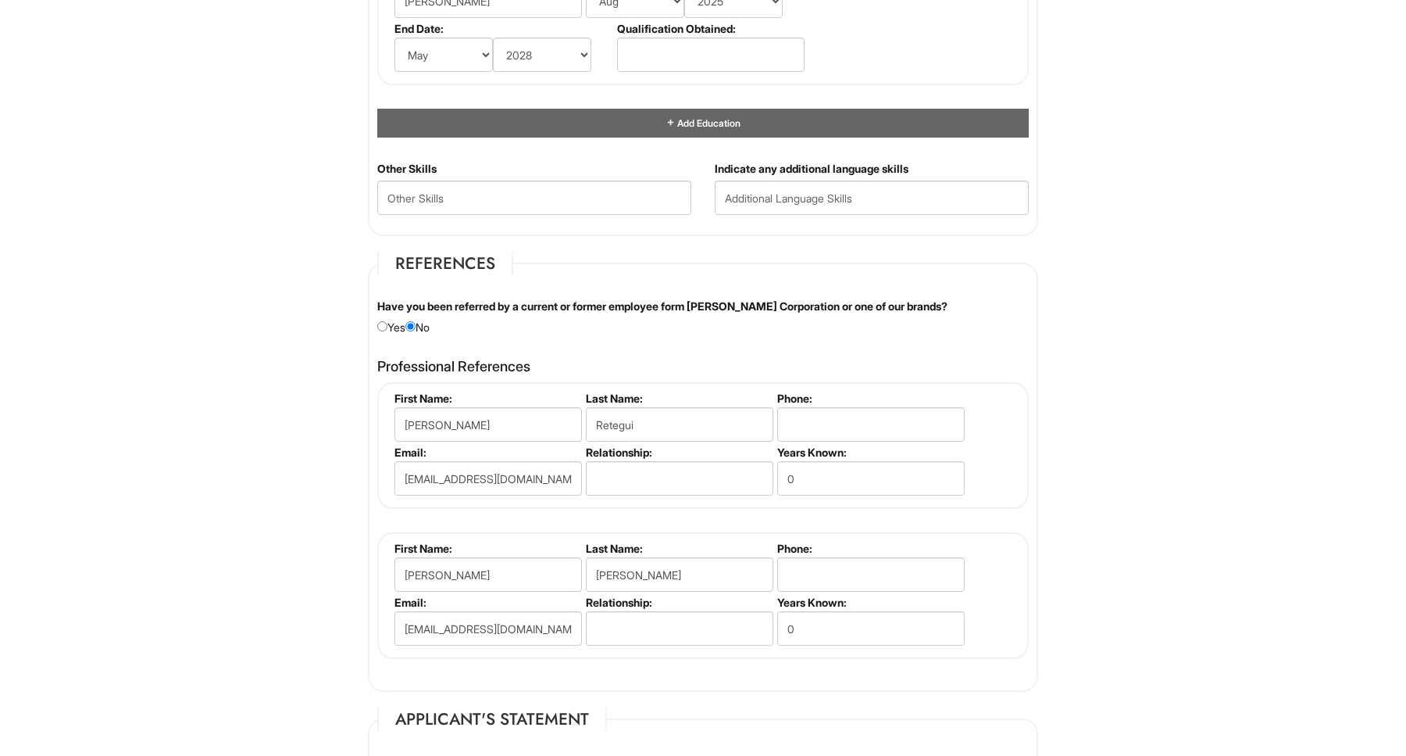
scroll to position [1574, 0]
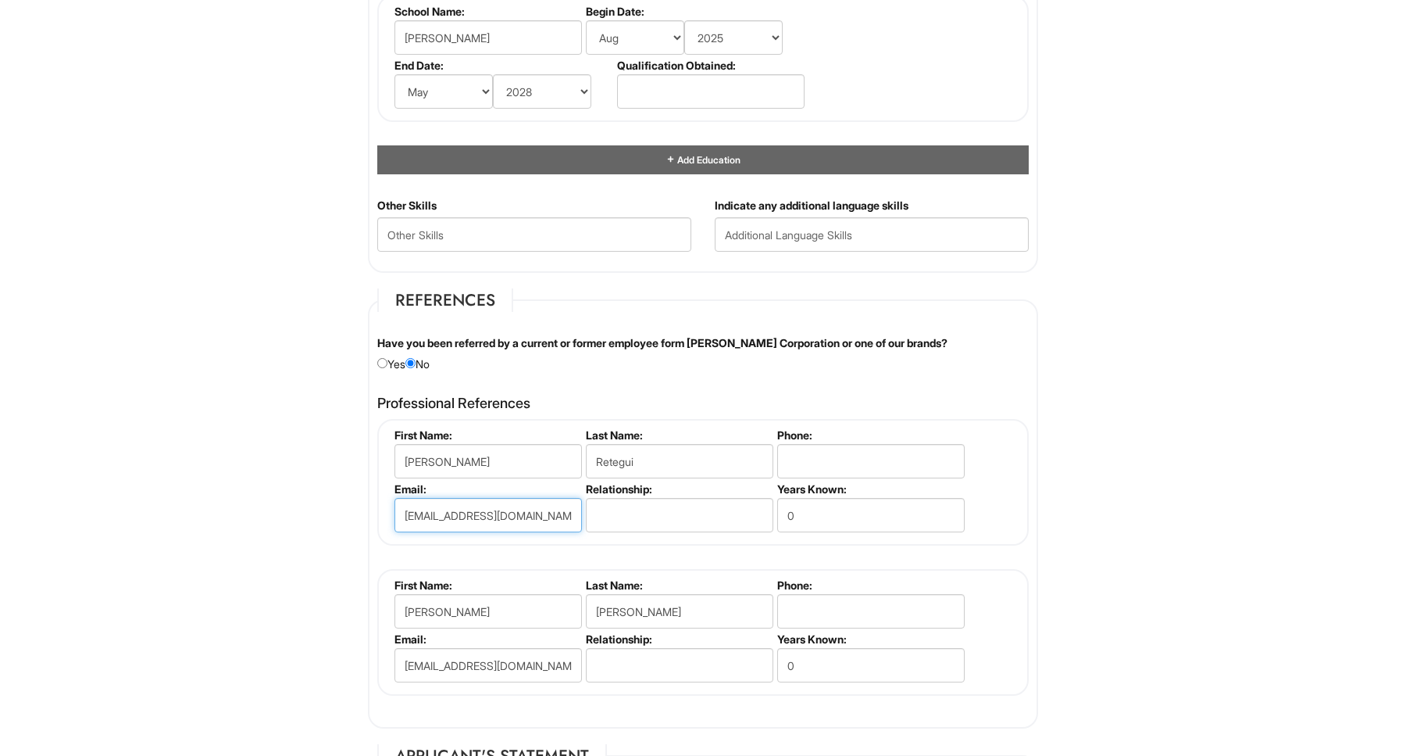
drag, startPoint x: 557, startPoint y: 511, endPoint x: 330, endPoint y: 510, distance: 227.4
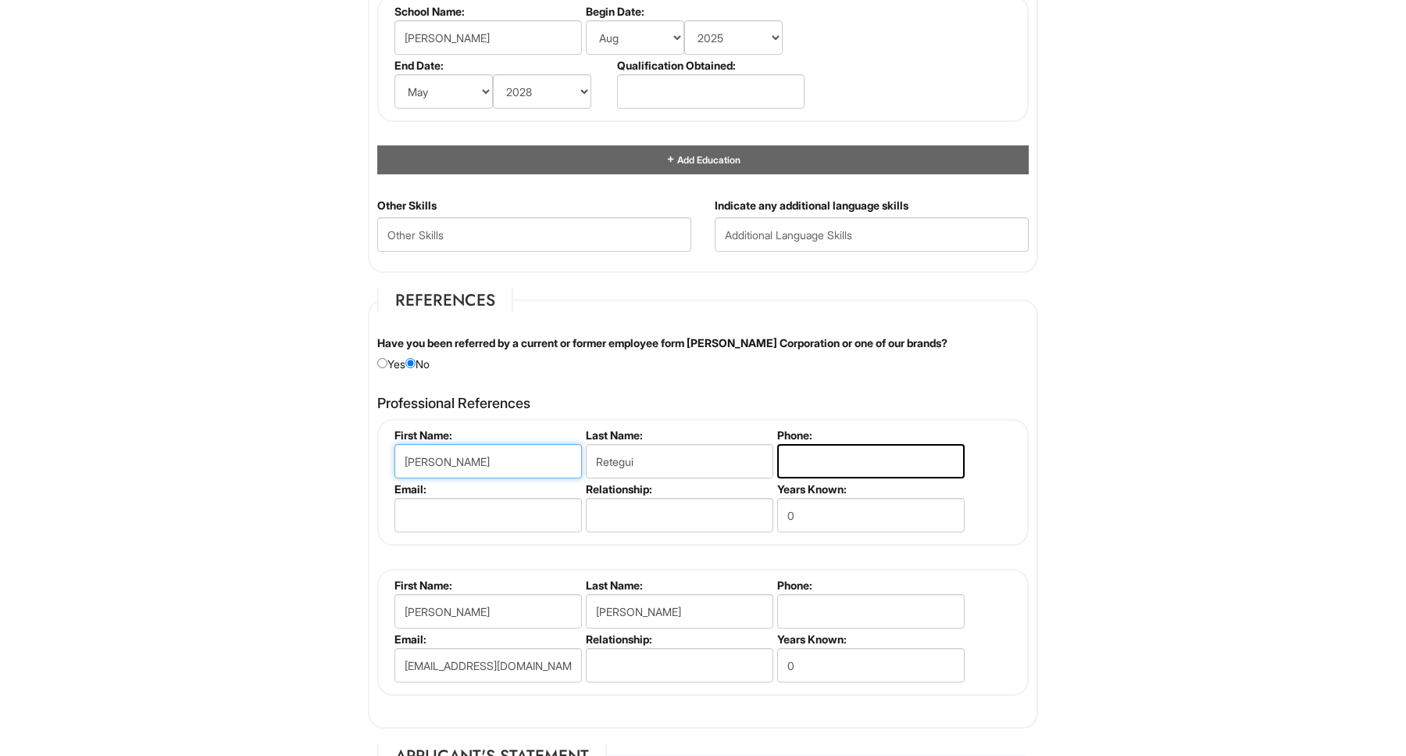
drag, startPoint x: 473, startPoint y: 452, endPoint x: 400, endPoint y: 452, distance: 72.7
drag, startPoint x: 652, startPoint y: 456, endPoint x: 519, endPoint y: 456, distance: 133.6
click at [519, 428] on ul "First Name: Last Name: Retegui Phone: Email: Relationship: Years Known: 0" at bounding box center [705, 428] width 629 height 0
drag, startPoint x: 540, startPoint y: 602, endPoint x: 483, endPoint y: 602, distance: 57.0
drag, startPoint x: 483, startPoint y: 602, endPoint x: 352, endPoint y: 602, distance: 131.3
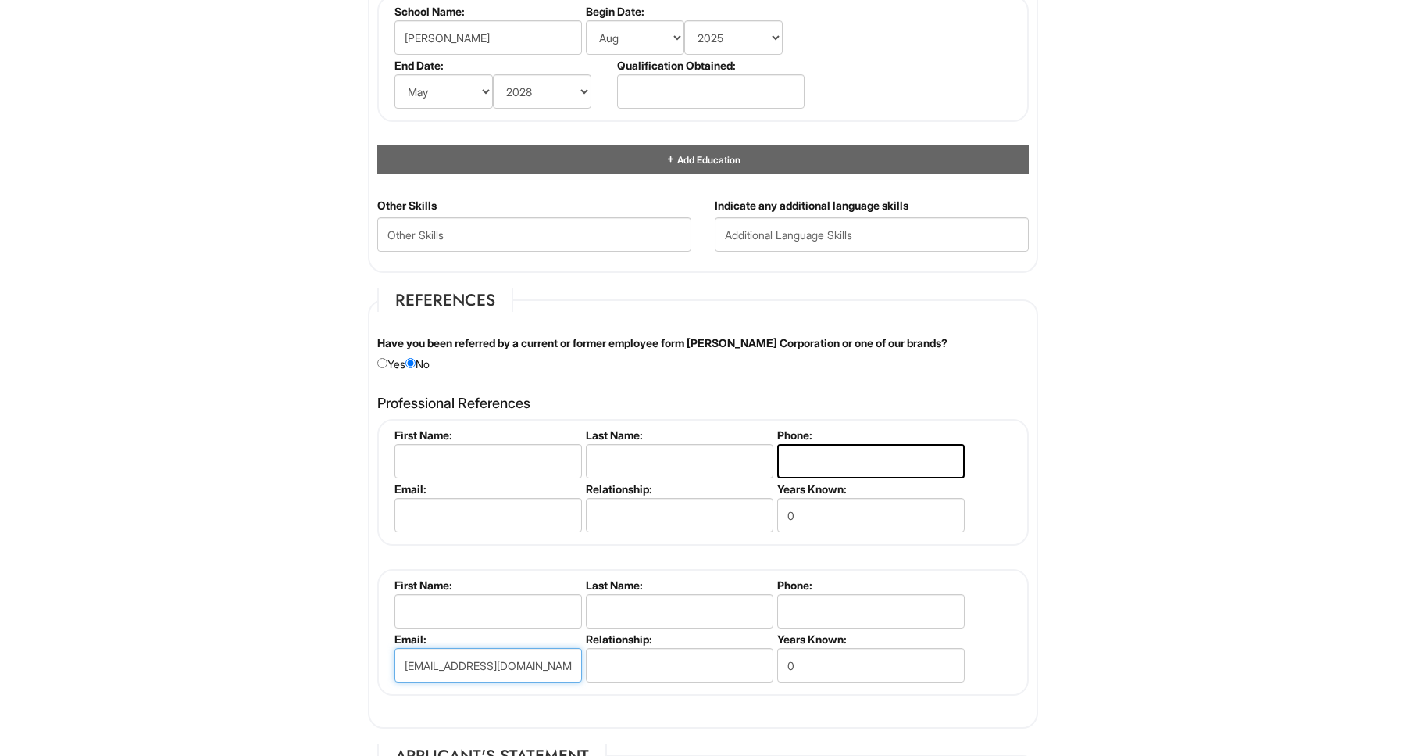
drag, startPoint x: 564, startPoint y: 661, endPoint x: 240, endPoint y: 661, distance: 324.3
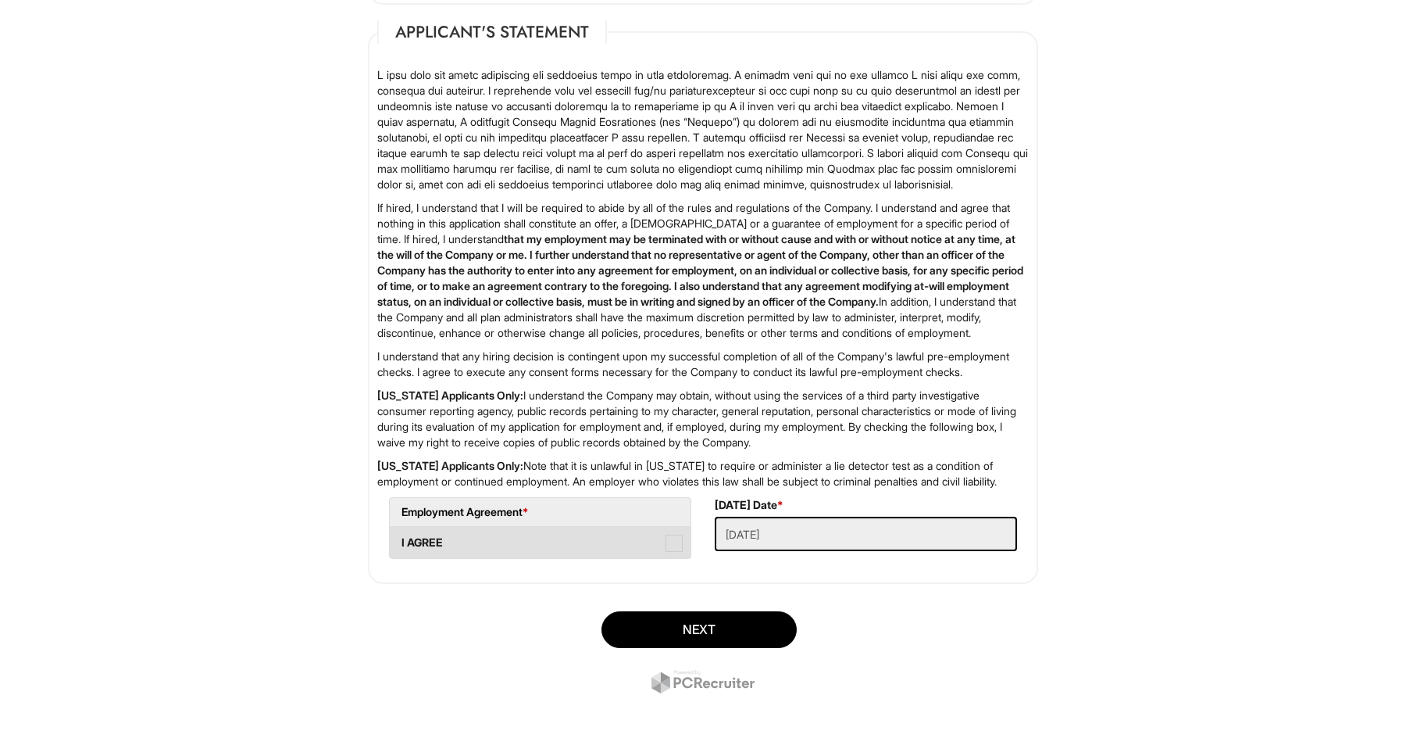
scroll to position [2353, 0]
click at [662, 558] on li "I AGREE" at bounding box center [540, 542] width 302 height 33
click at [678, 546] on span at bounding box center [674, 542] width 17 height 17
click at [400, 540] on AGREE "I AGREE" at bounding box center [395, 535] width 10 height 10
checkbox AGREE "true"
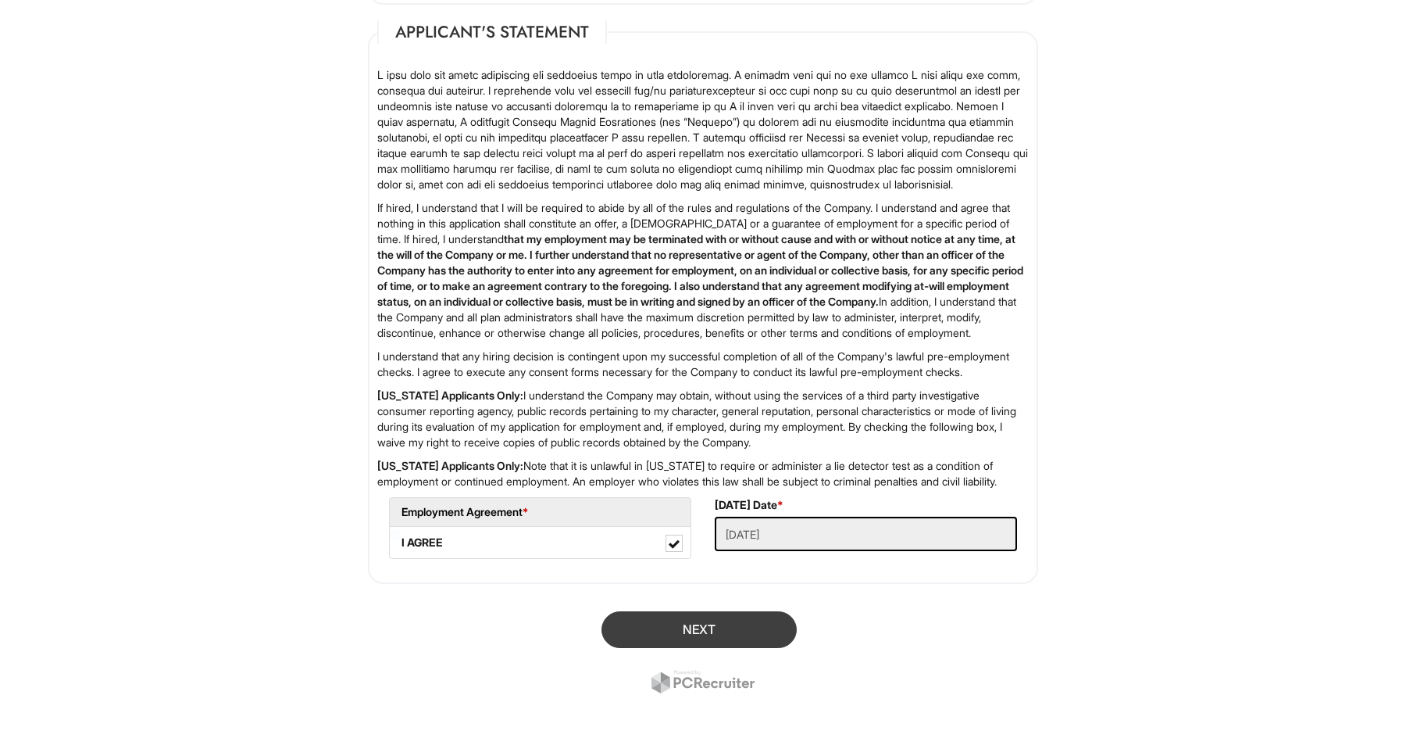
click at [713, 612] on button "Next" at bounding box center [699, 629] width 195 height 37
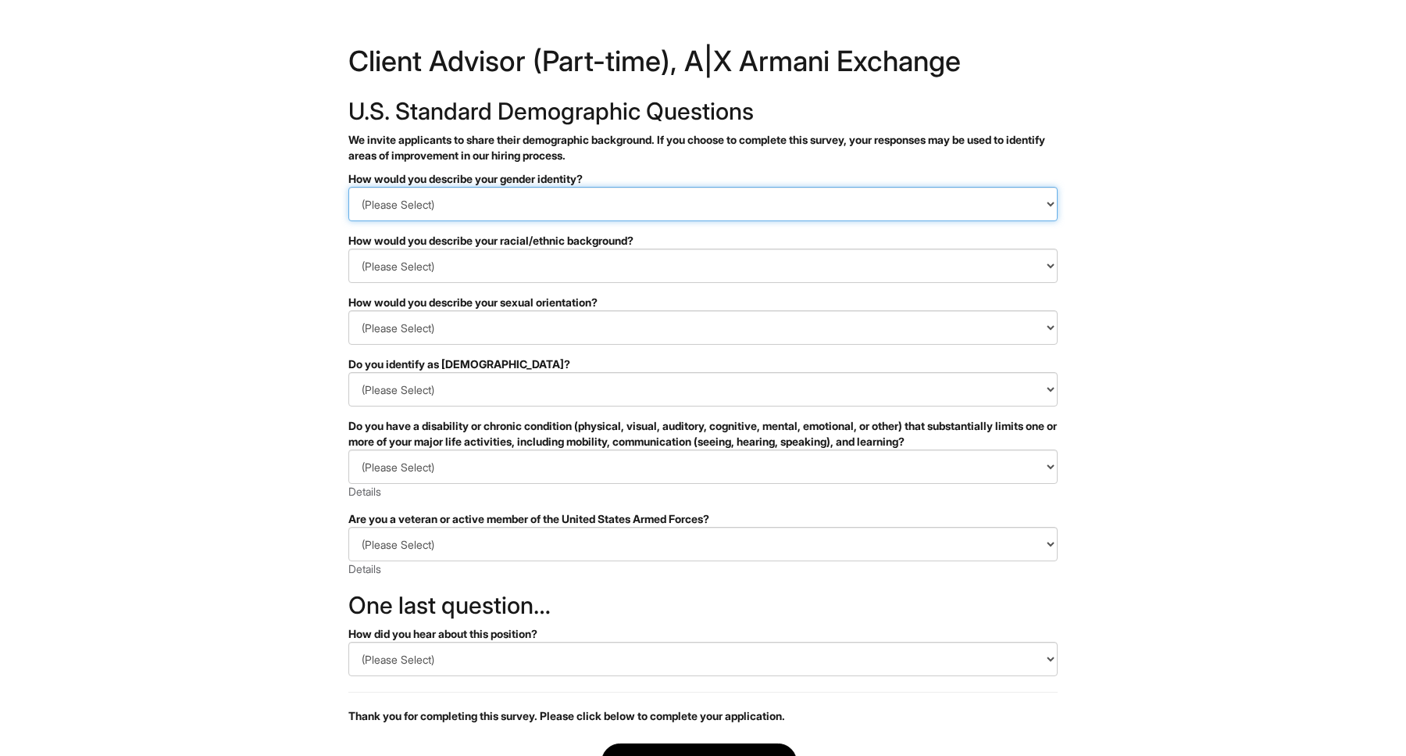
select select "Man"
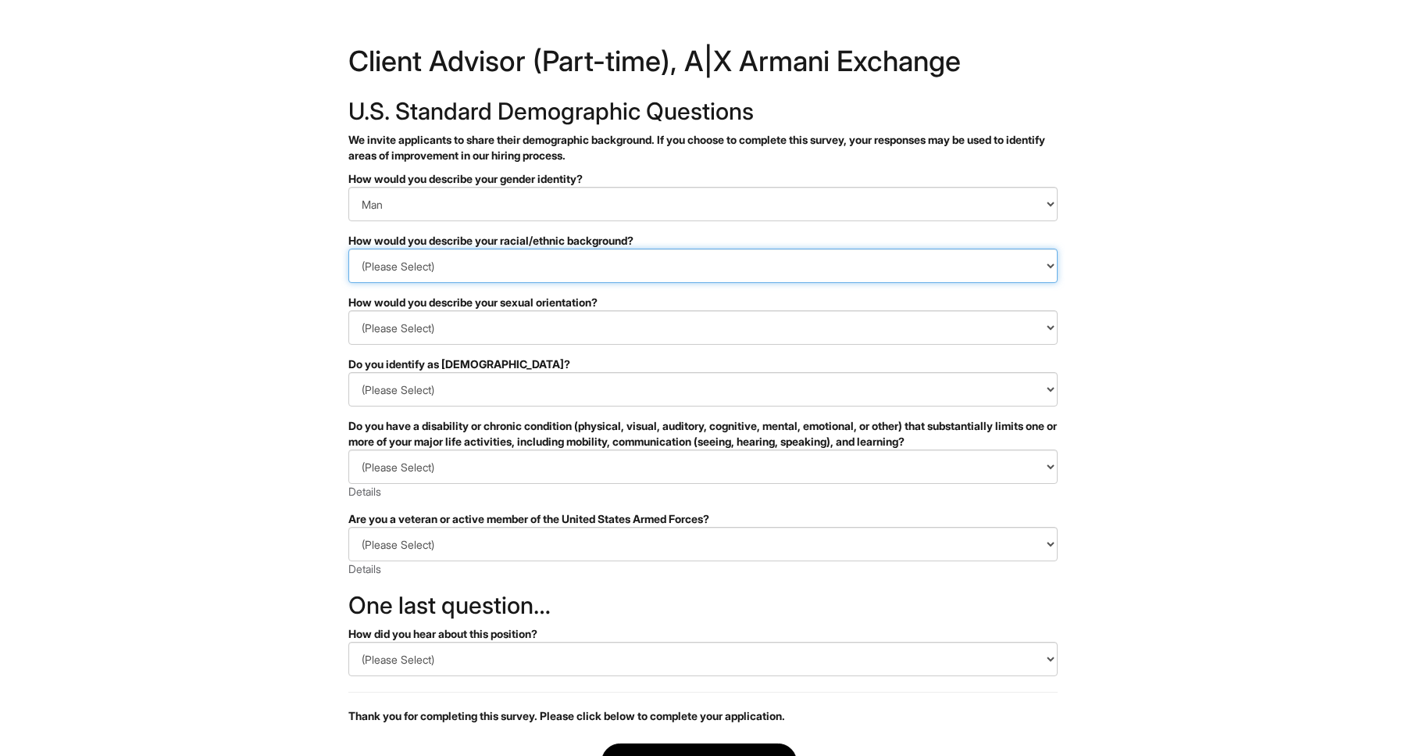
select select "Hispanic, Latinx or of Spanish Origin"
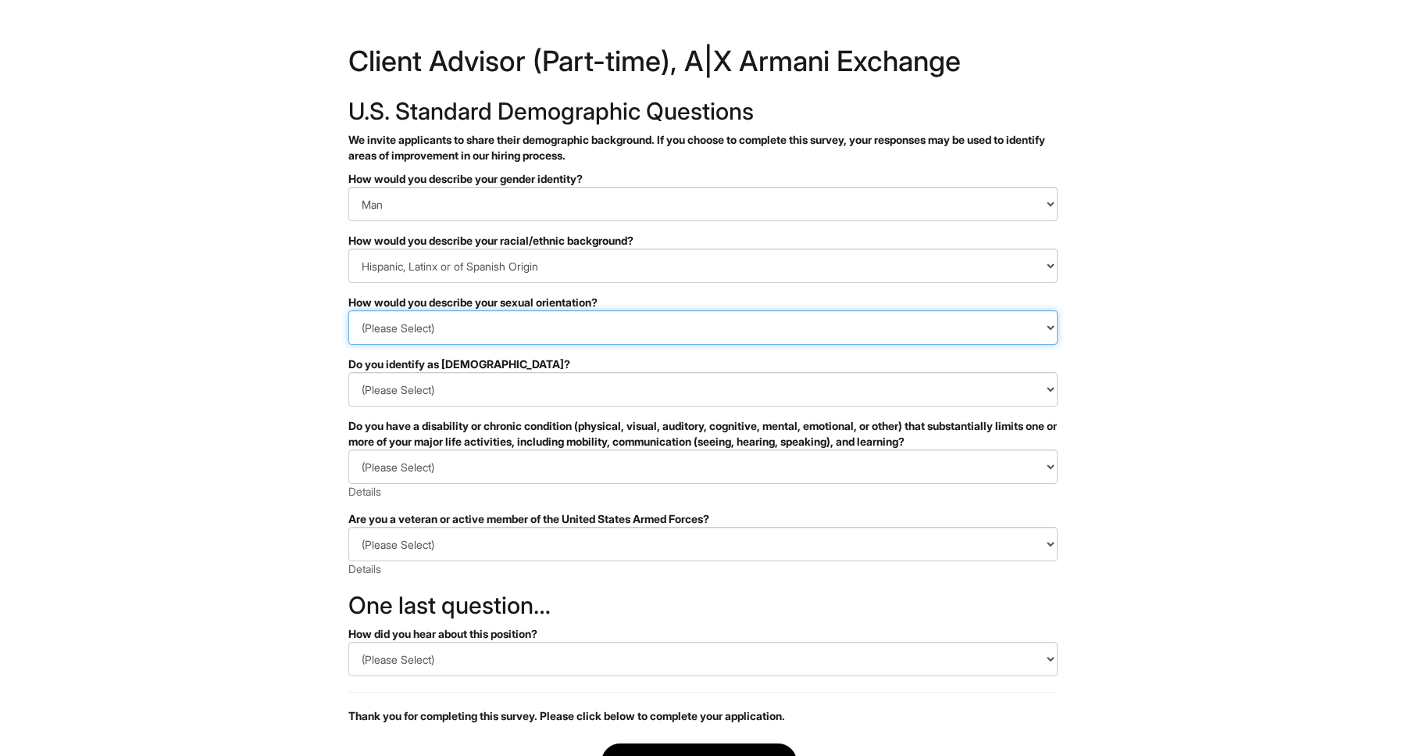
select select "[DEMOGRAPHIC_DATA]"
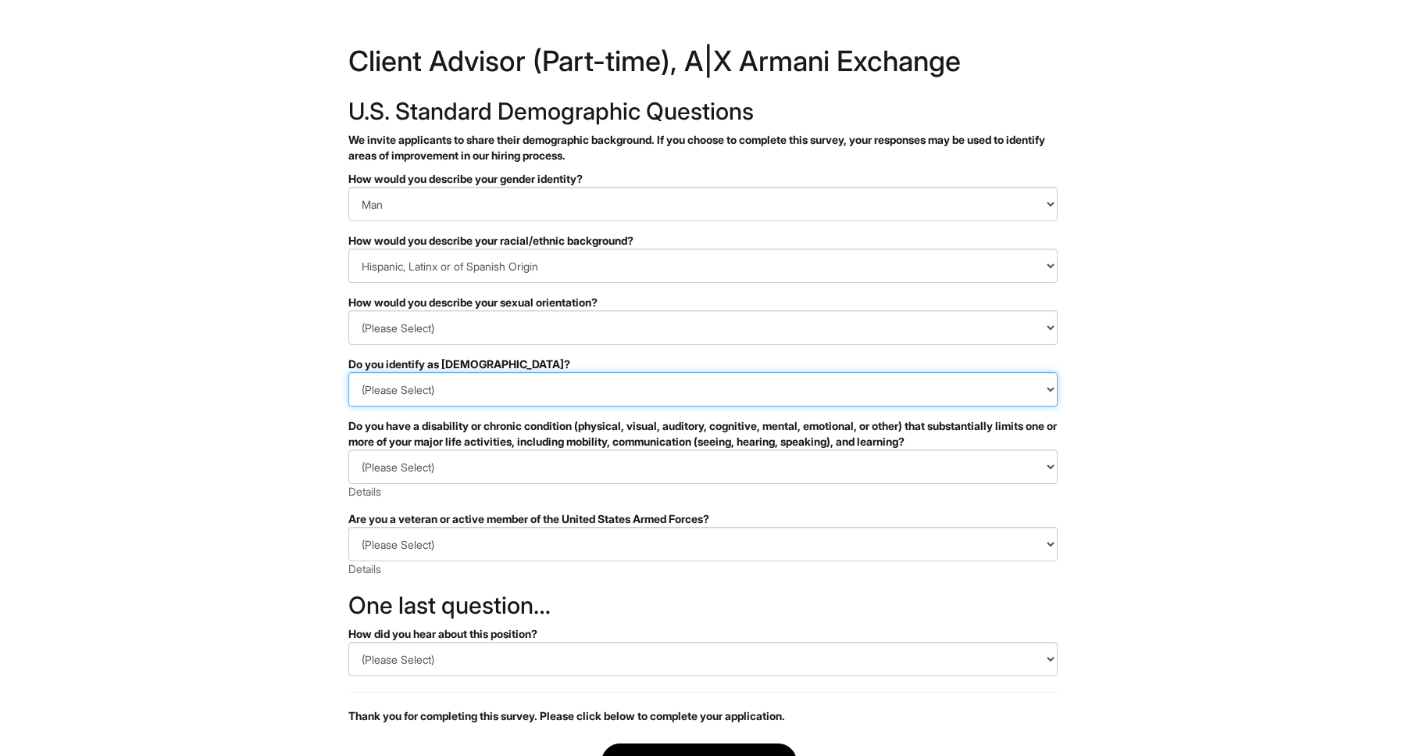
select select "No"
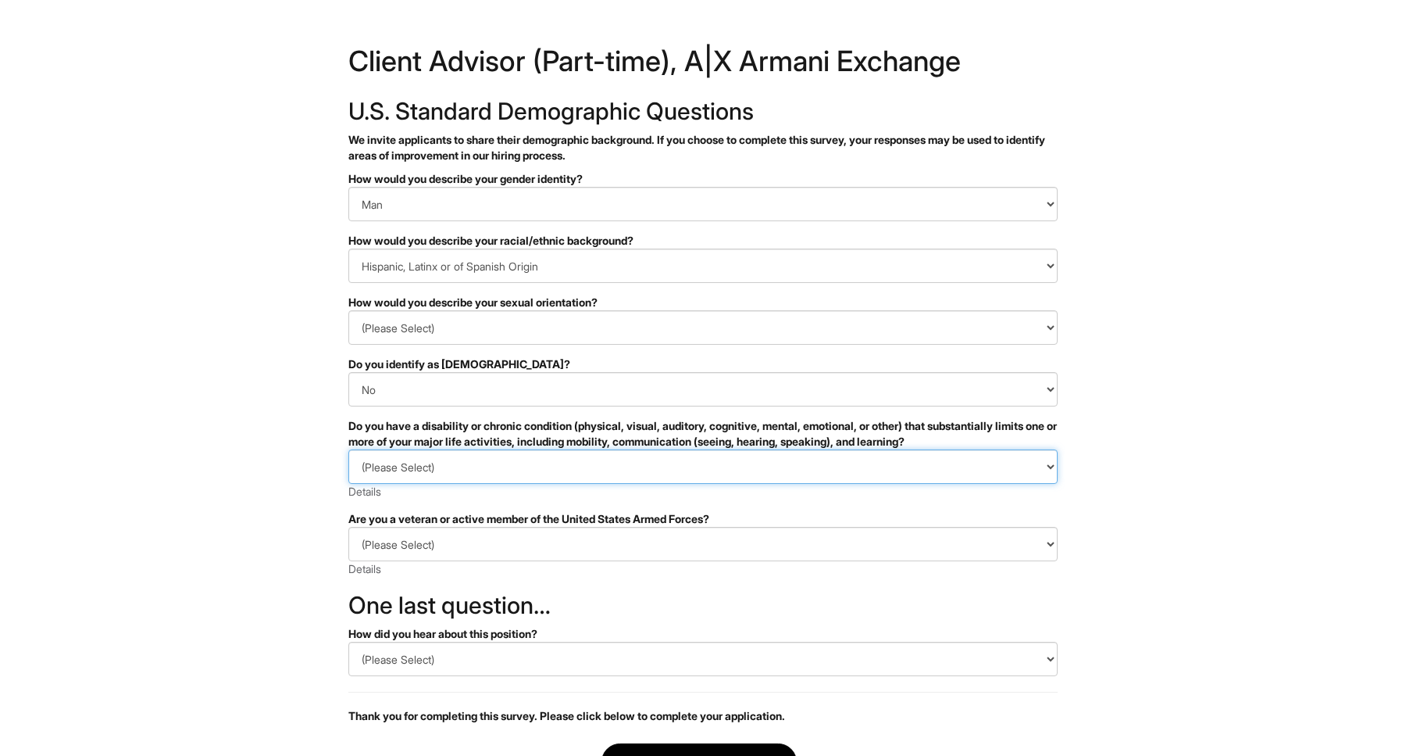
select select "NO, I DON'T HAVE A DISABILITY"
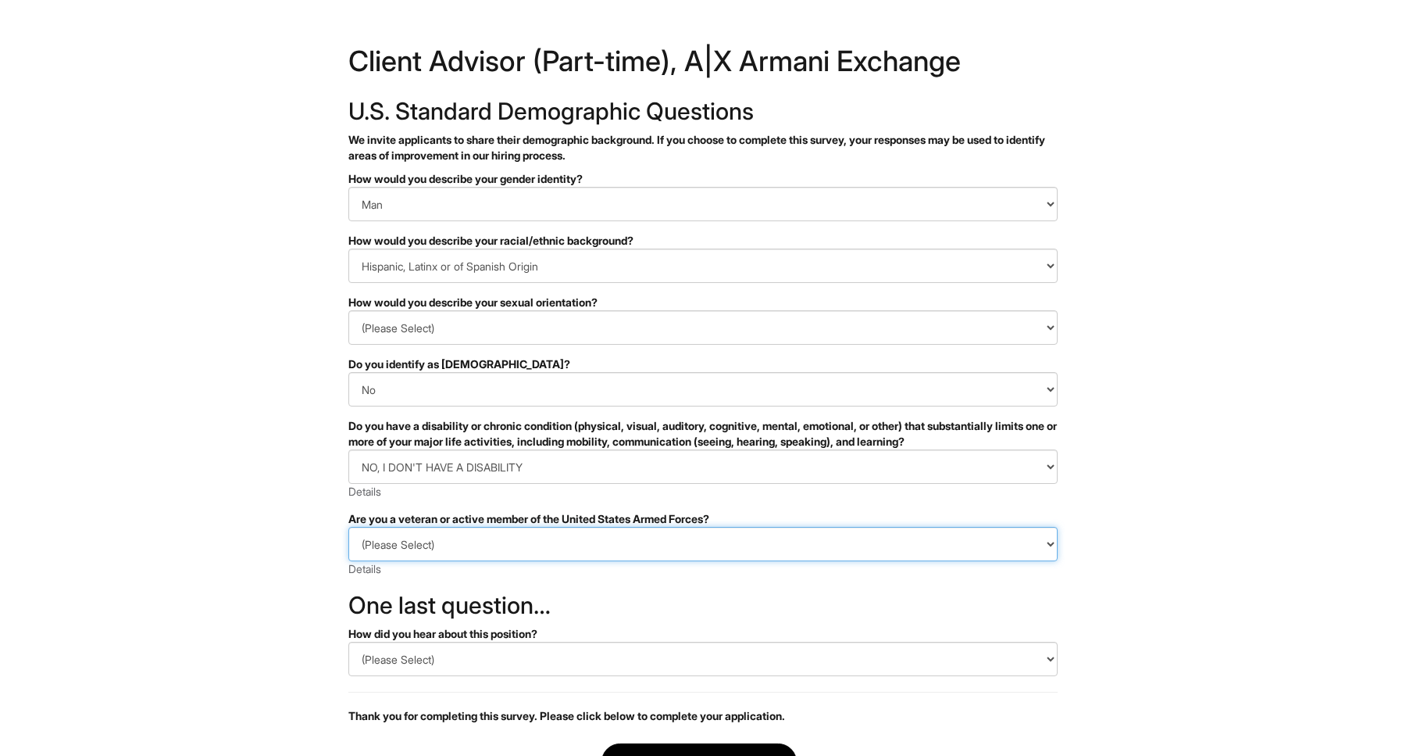
select select "I AM NOT A PROTECTED VETERAN"
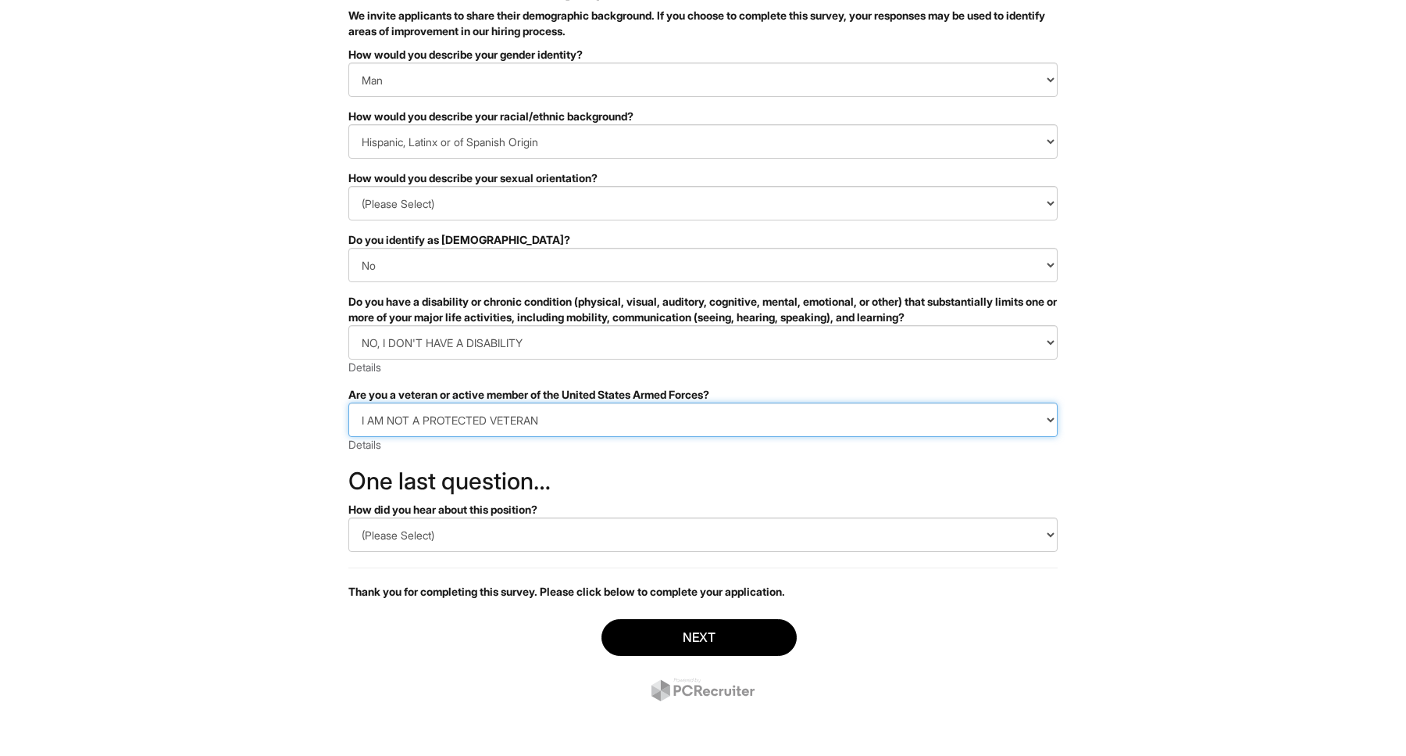
scroll to position [124, 0]
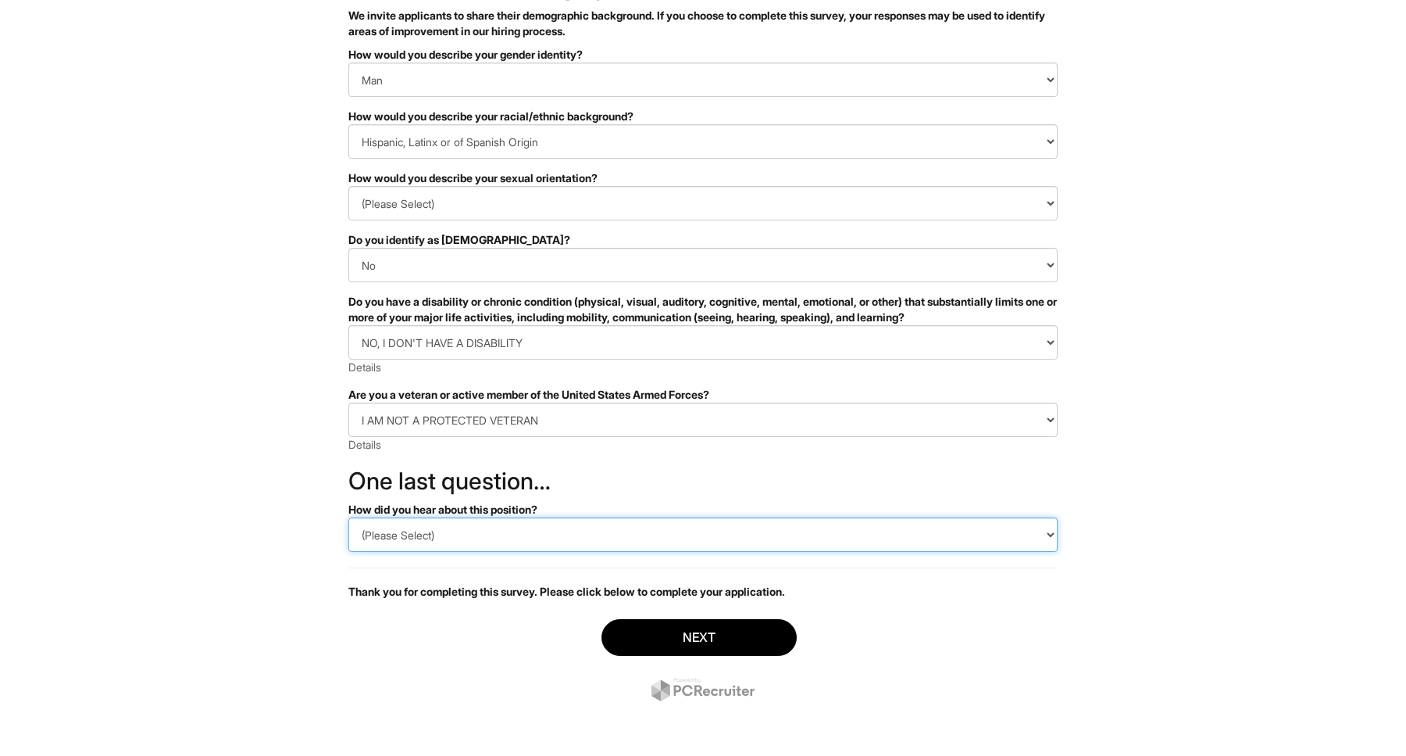
select select "Indeed"
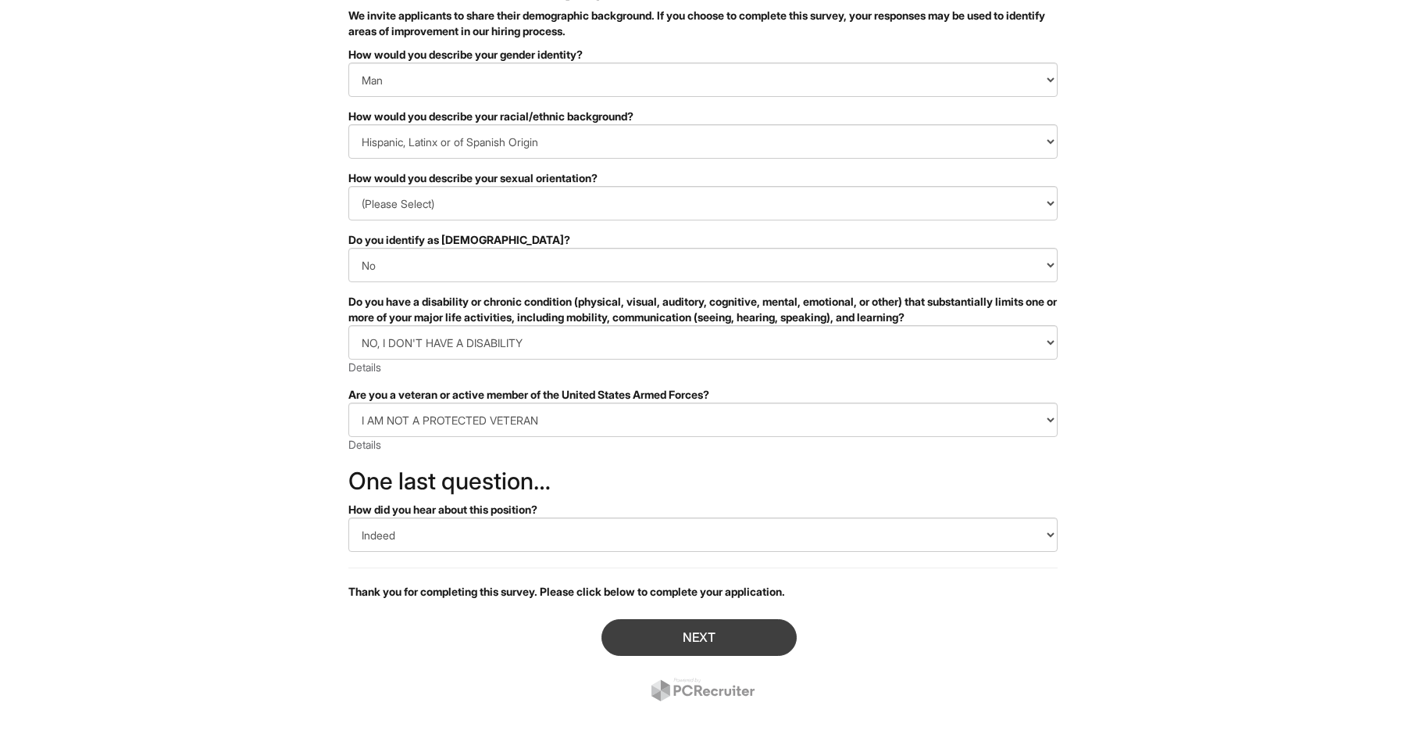
click at [689, 651] on button "Next" at bounding box center [699, 637] width 195 height 37
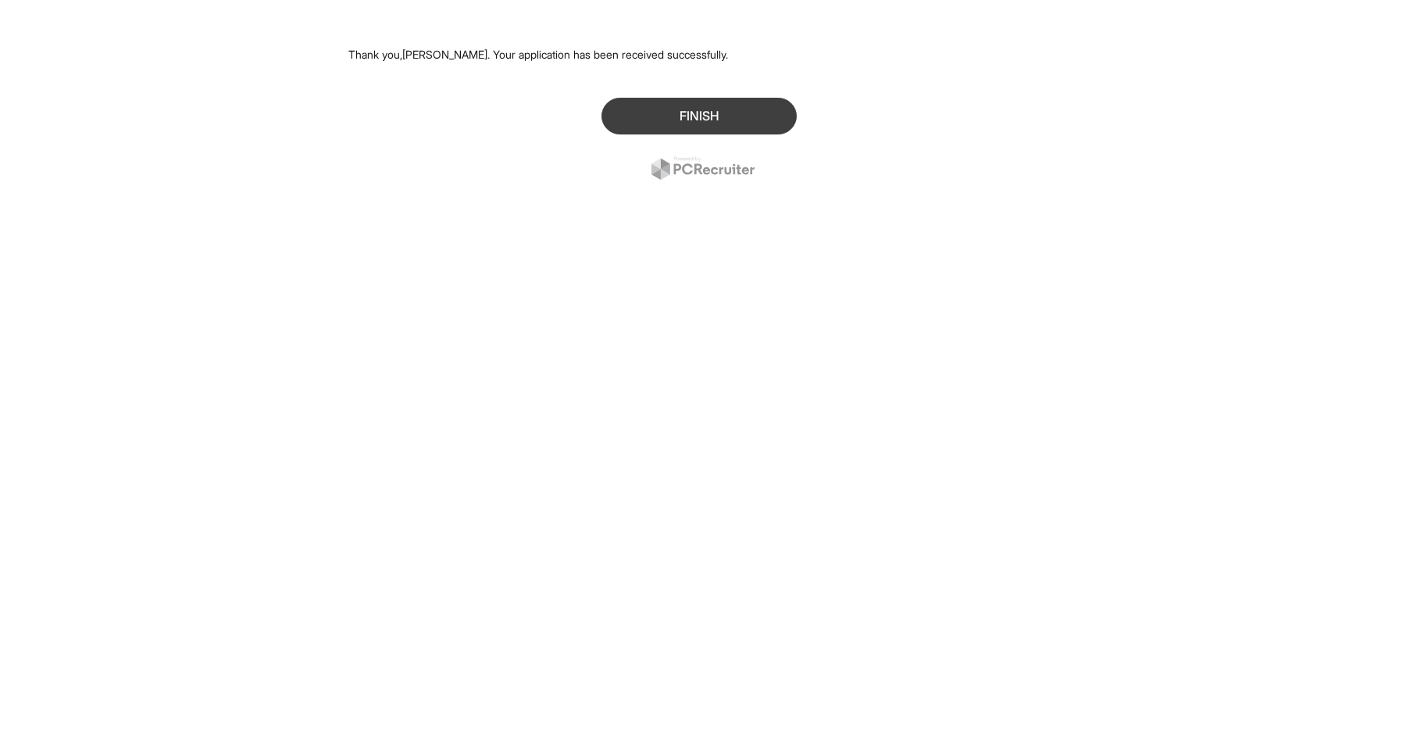
click at [715, 112] on button "Finish" at bounding box center [699, 116] width 195 height 37
